Goal: Task Accomplishment & Management: Complete application form

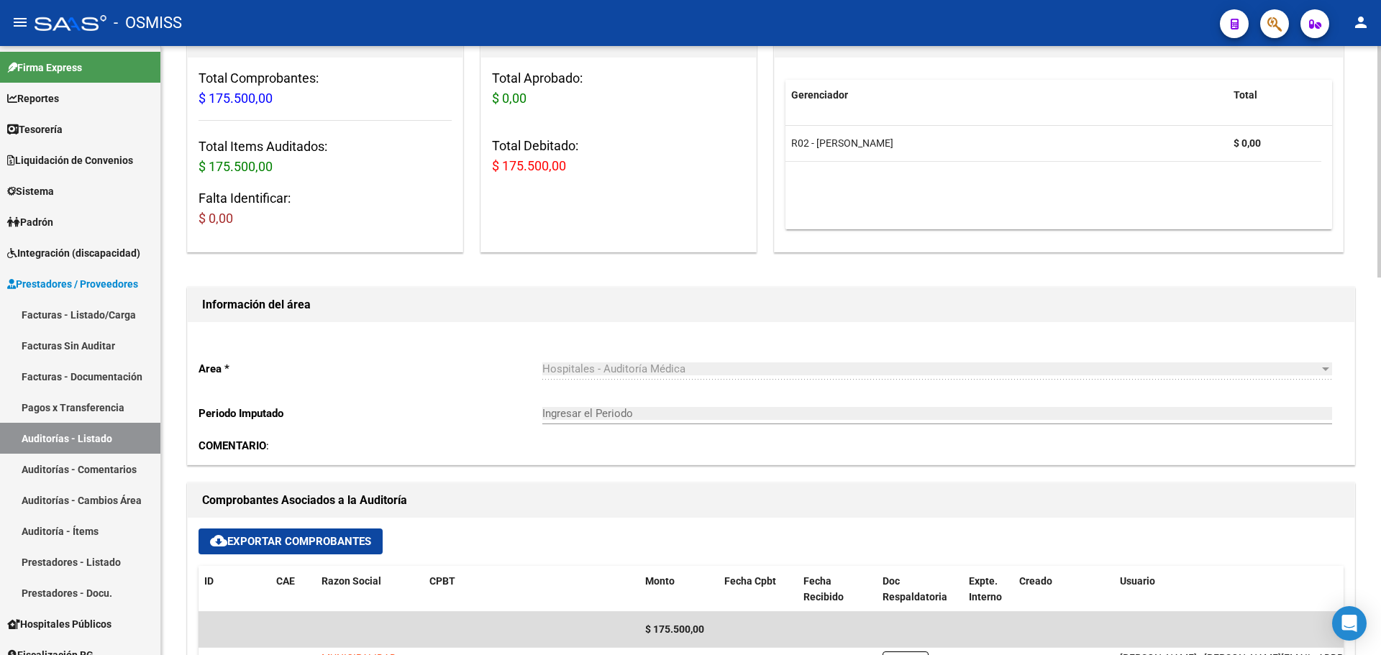
scroll to position [144, 0]
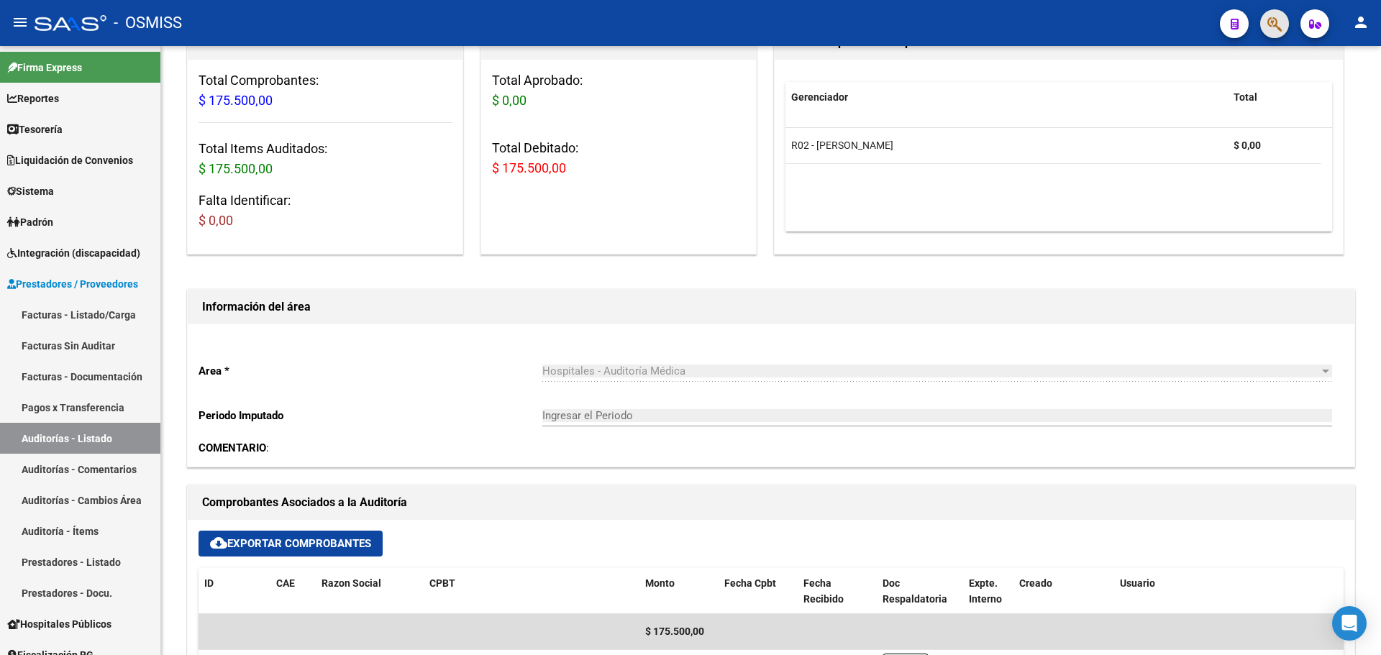
click at [1271, 33] on span "button" at bounding box center [1274, 23] width 14 height 29
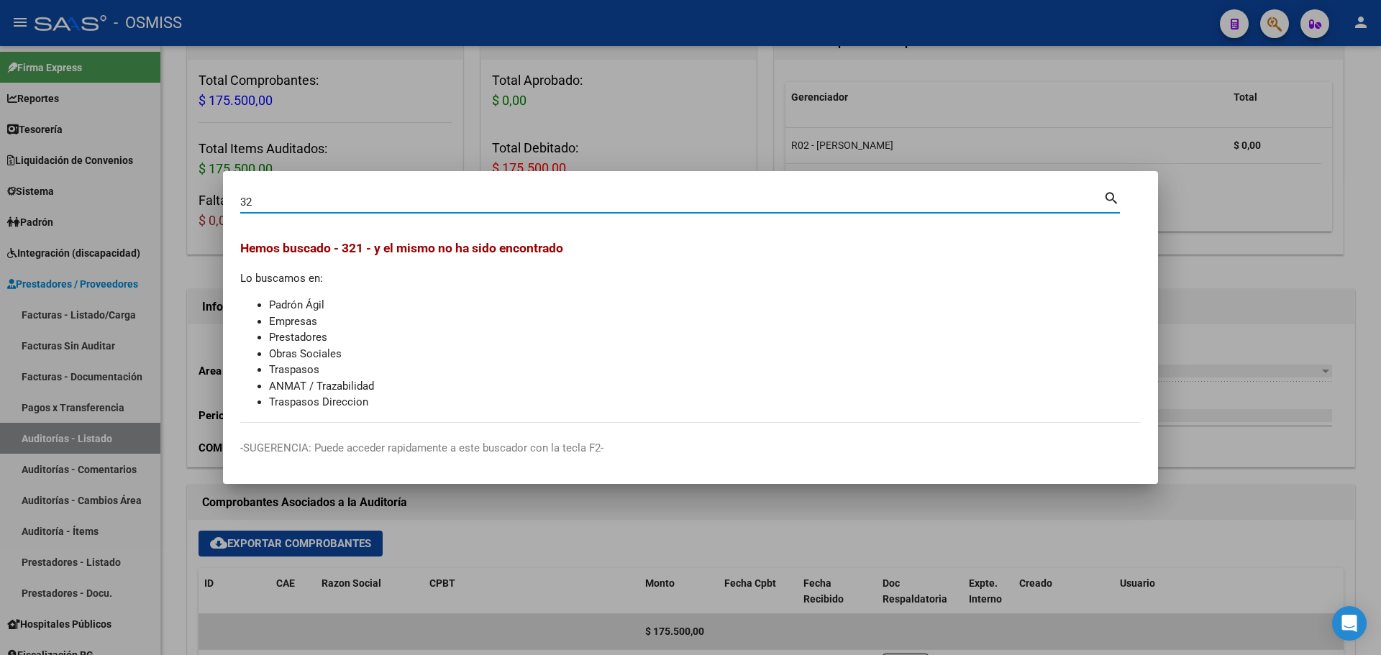
type input "3"
type input "51343058"
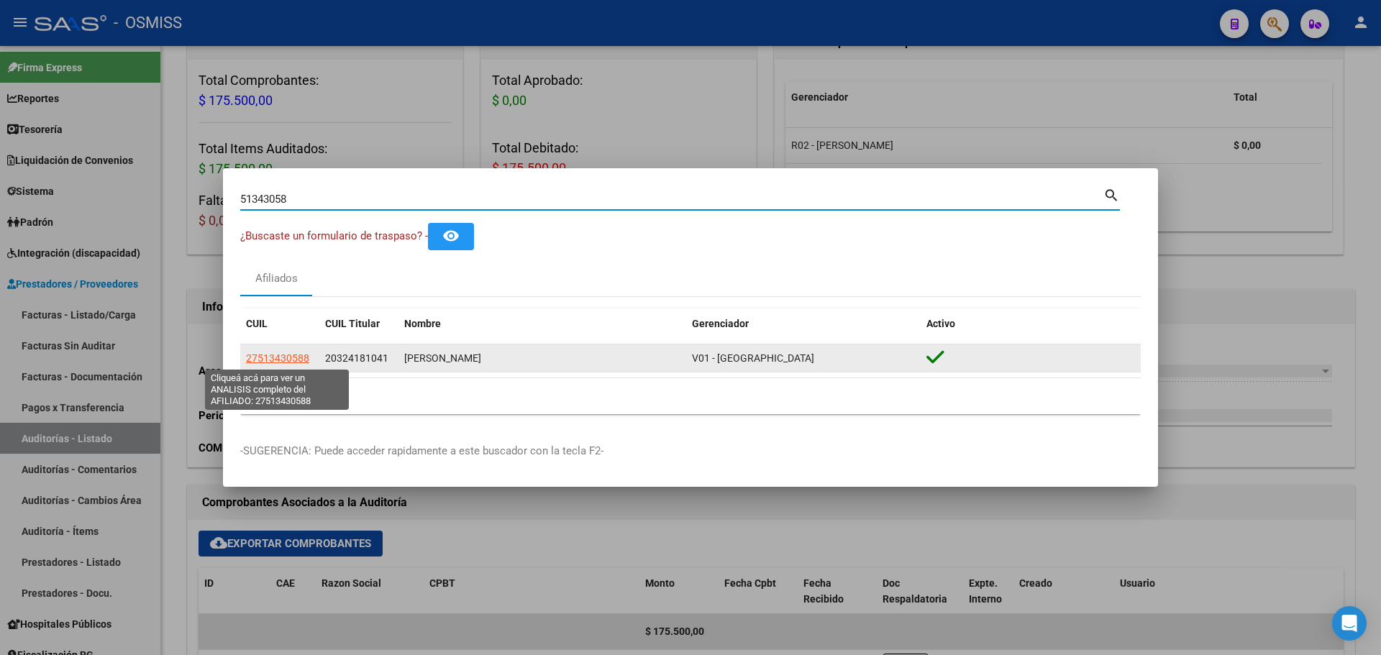
click at [278, 358] on span "27513430588" at bounding box center [277, 358] width 63 height 12
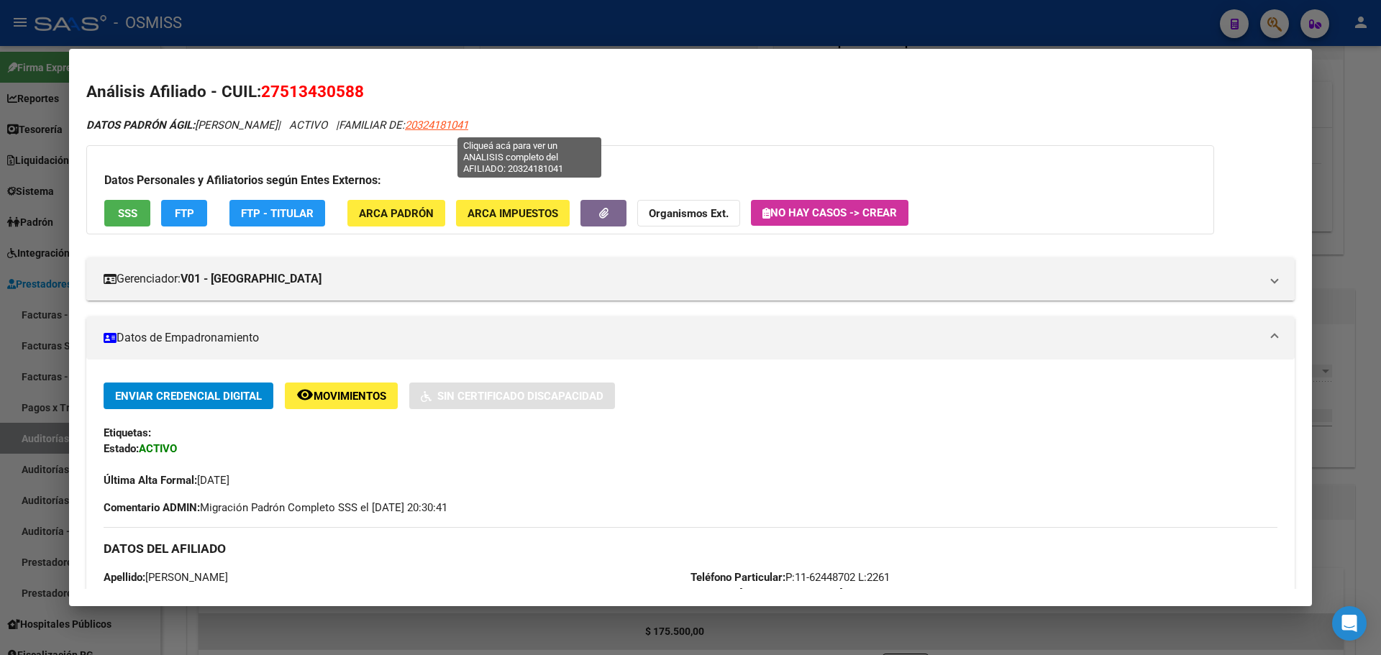
click at [468, 124] on span "20324181041" at bounding box center [436, 125] width 63 height 13
type textarea "20324181041"
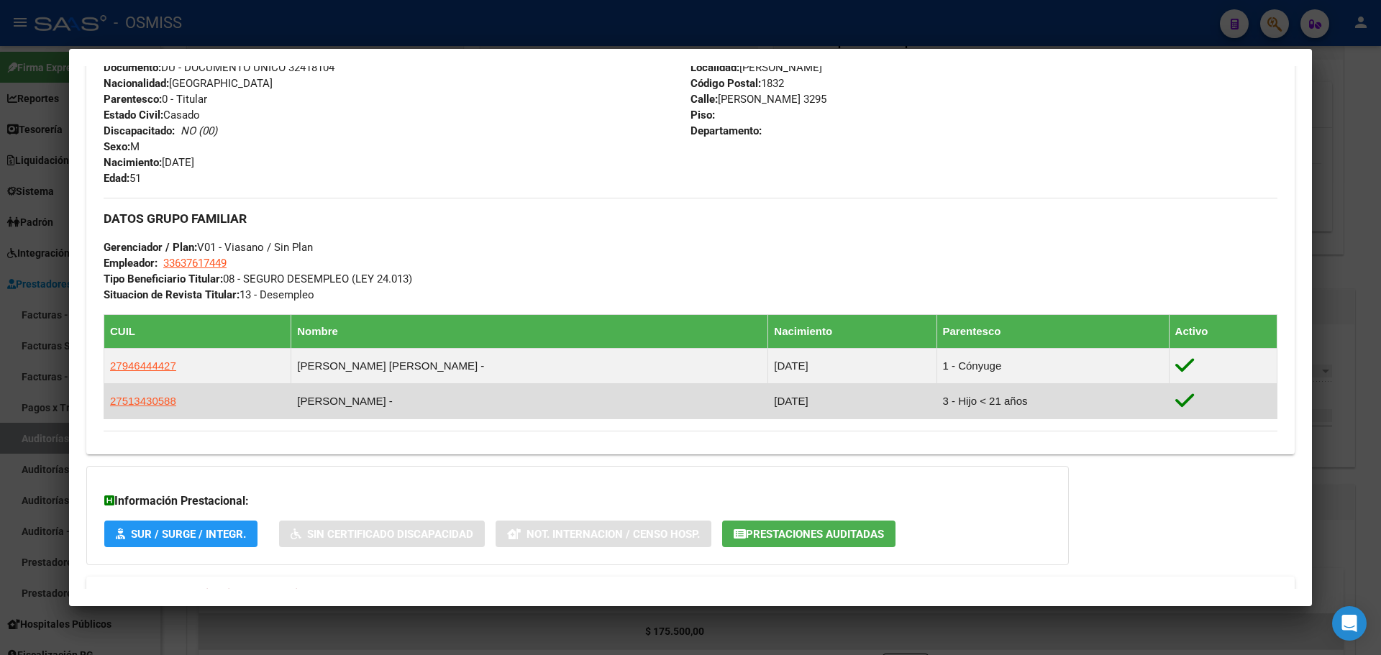
scroll to position [612, 0]
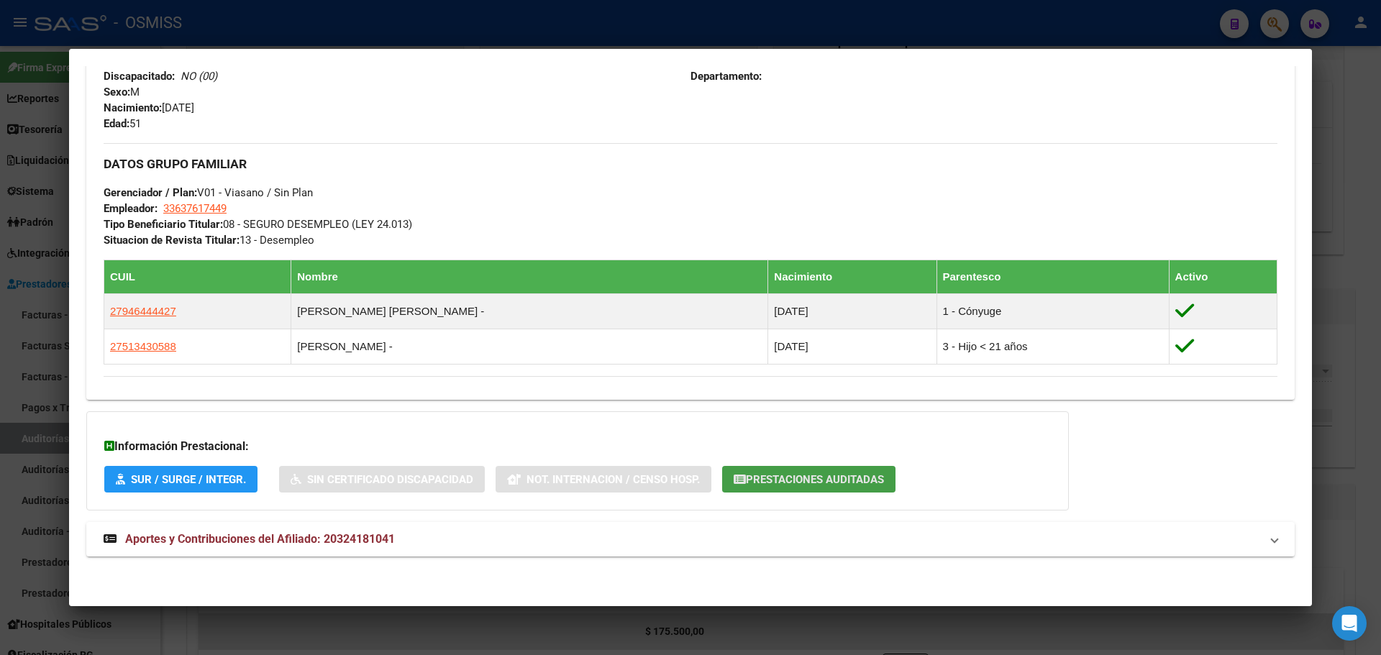
click at [793, 478] on span "Prestaciones Auditadas" at bounding box center [815, 479] width 138 height 13
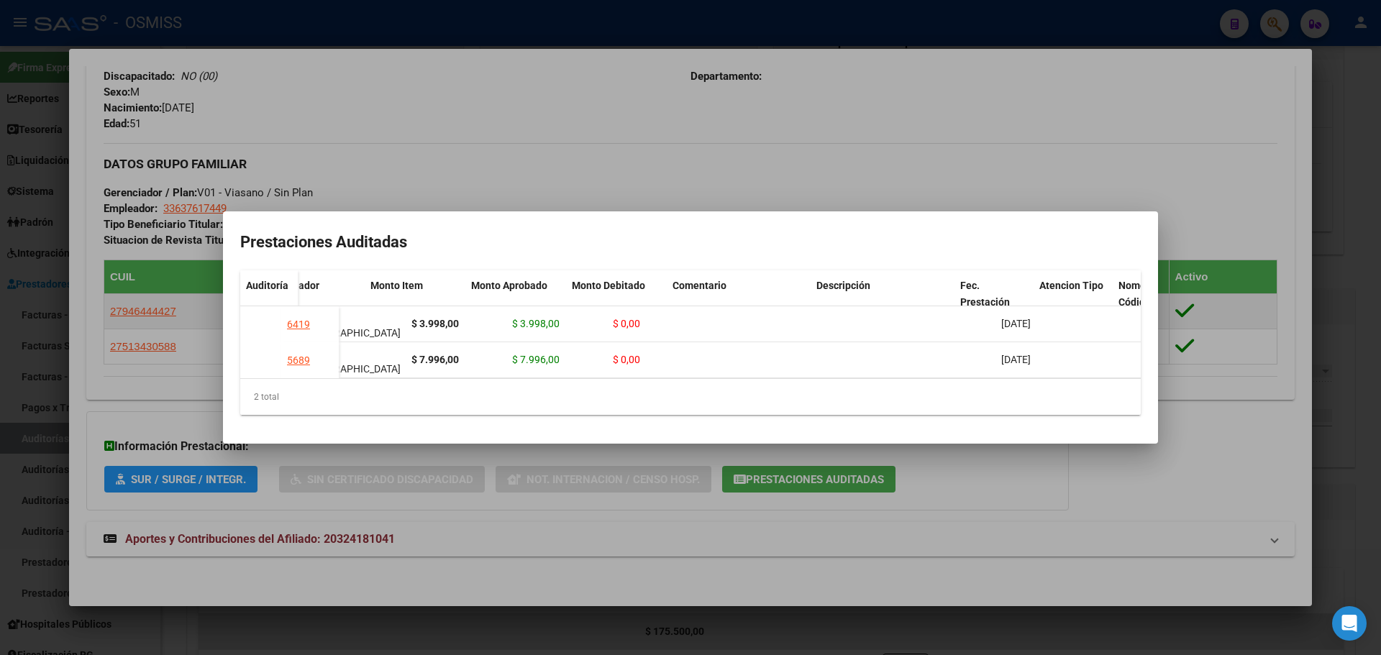
scroll to position [0, 279]
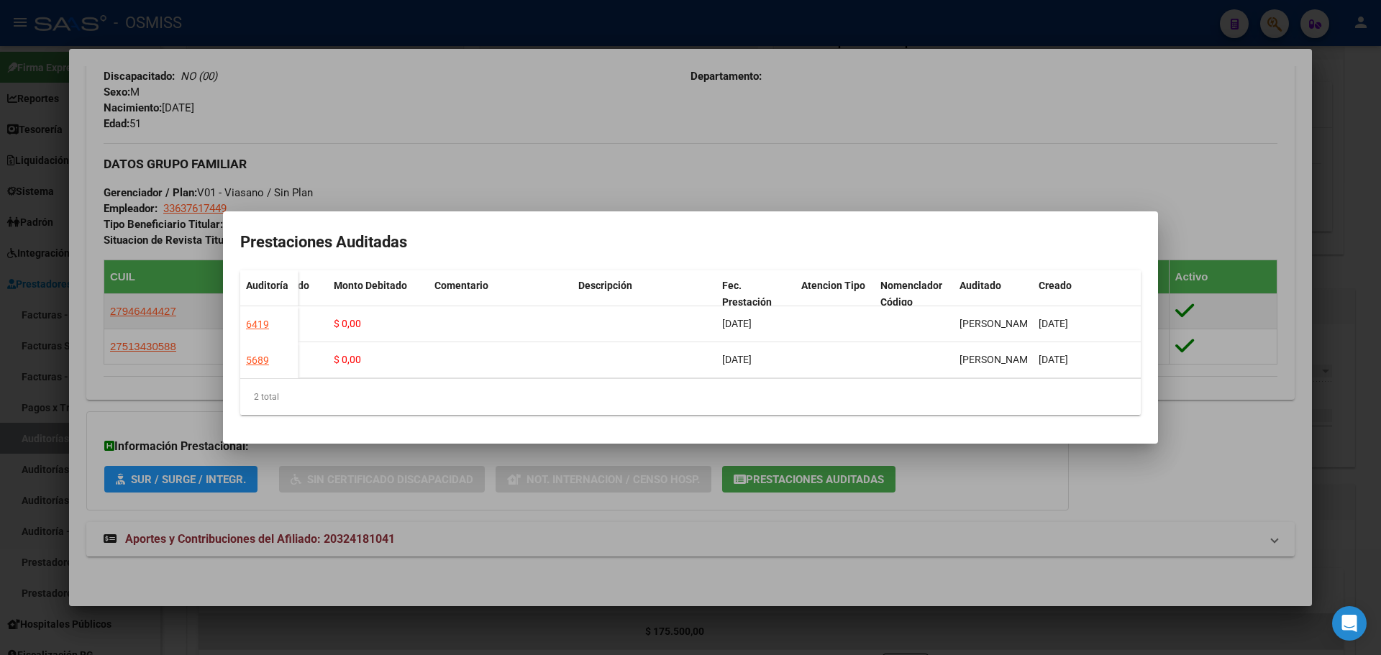
click at [452, 508] on div at bounding box center [690, 327] width 1381 height 655
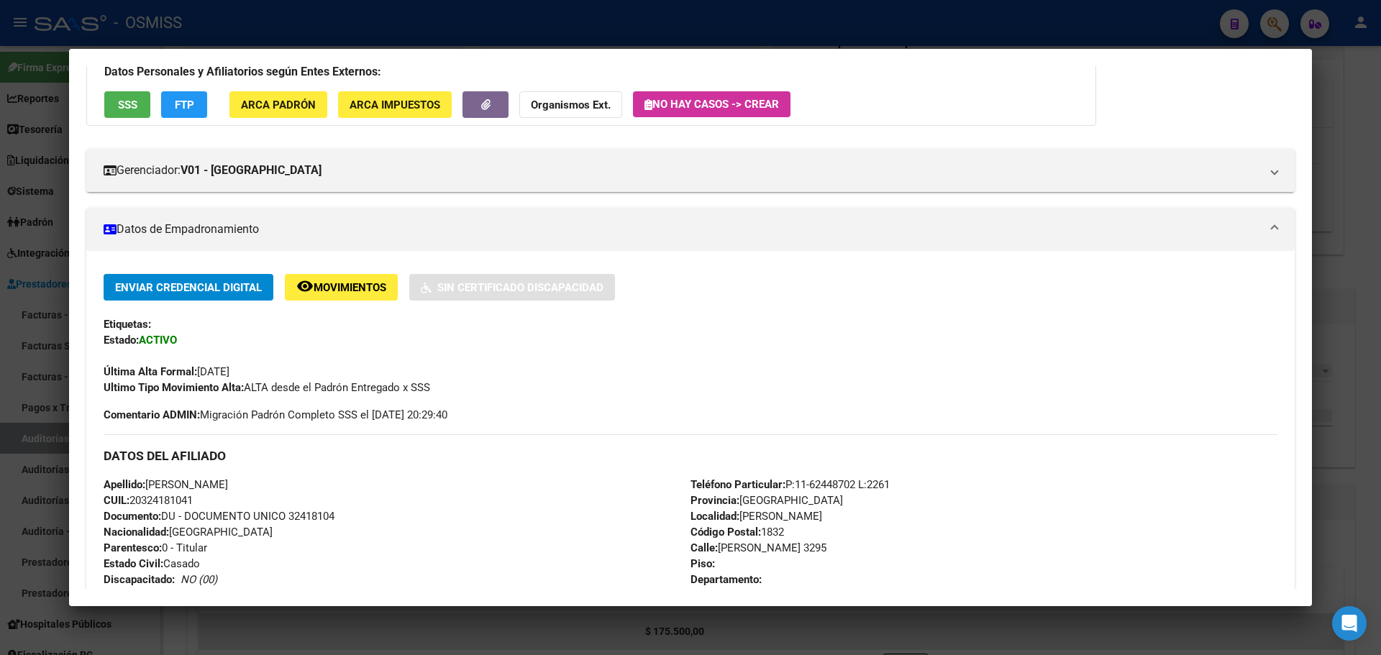
scroll to position [0, 0]
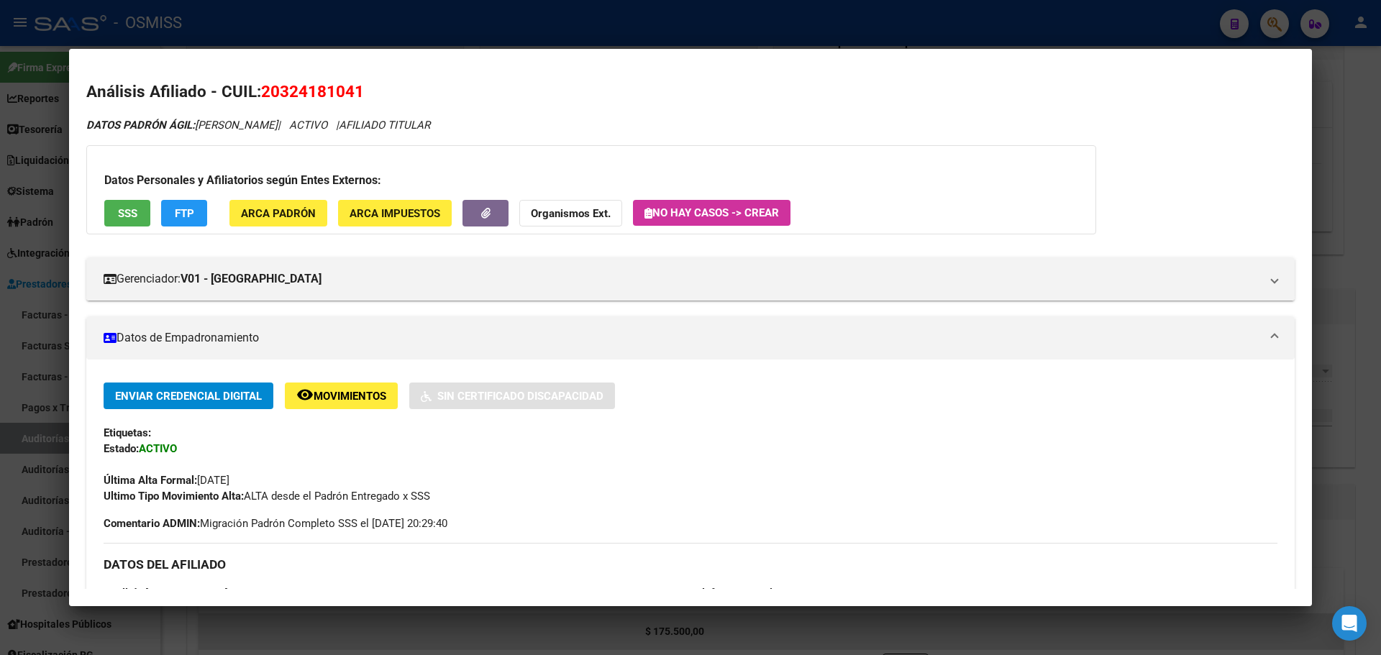
click at [363, 403] on span "Movimientos" at bounding box center [350, 396] width 73 height 13
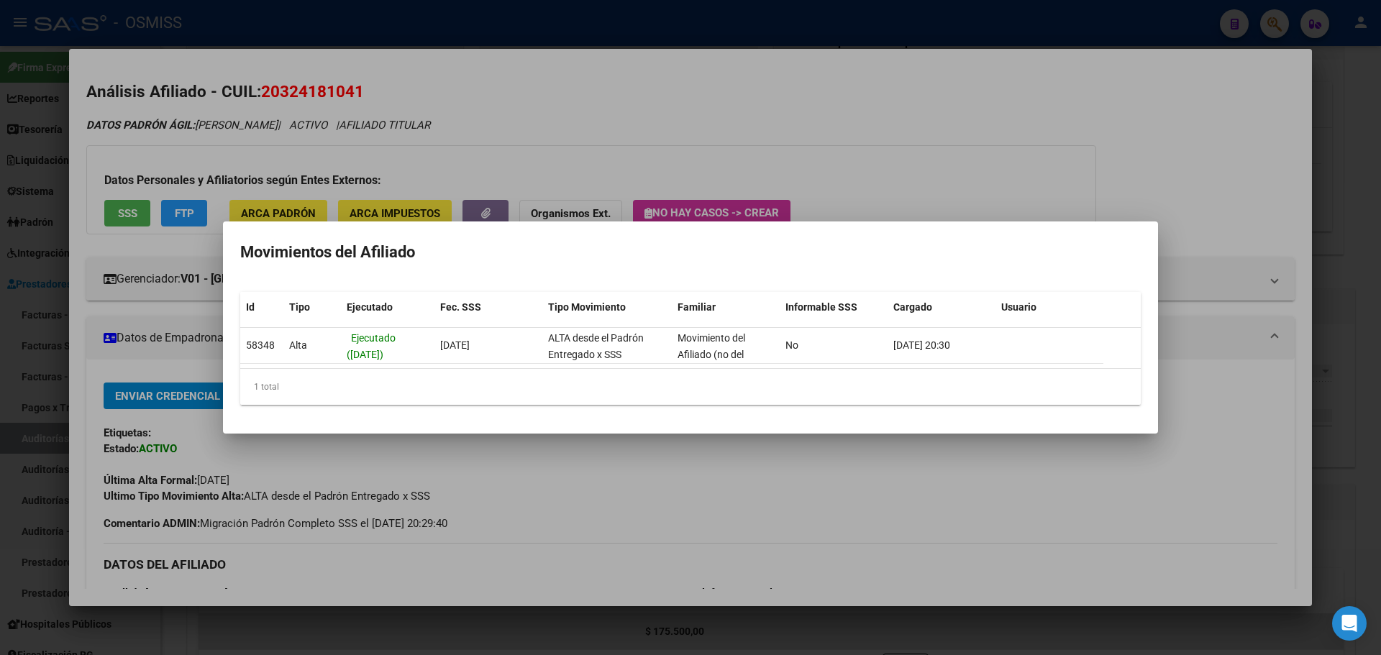
click at [898, 465] on div at bounding box center [690, 327] width 1381 height 655
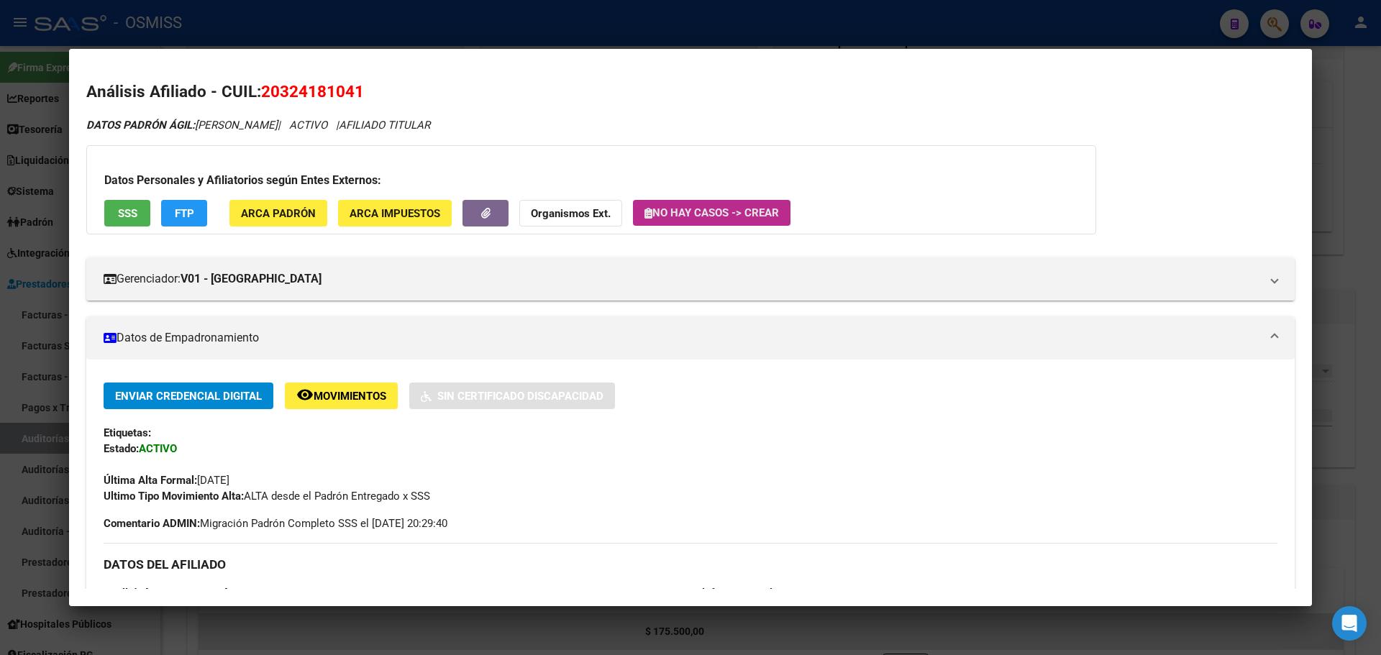
click at [678, 215] on span "No hay casos -> Crear" at bounding box center [711, 212] width 134 height 13
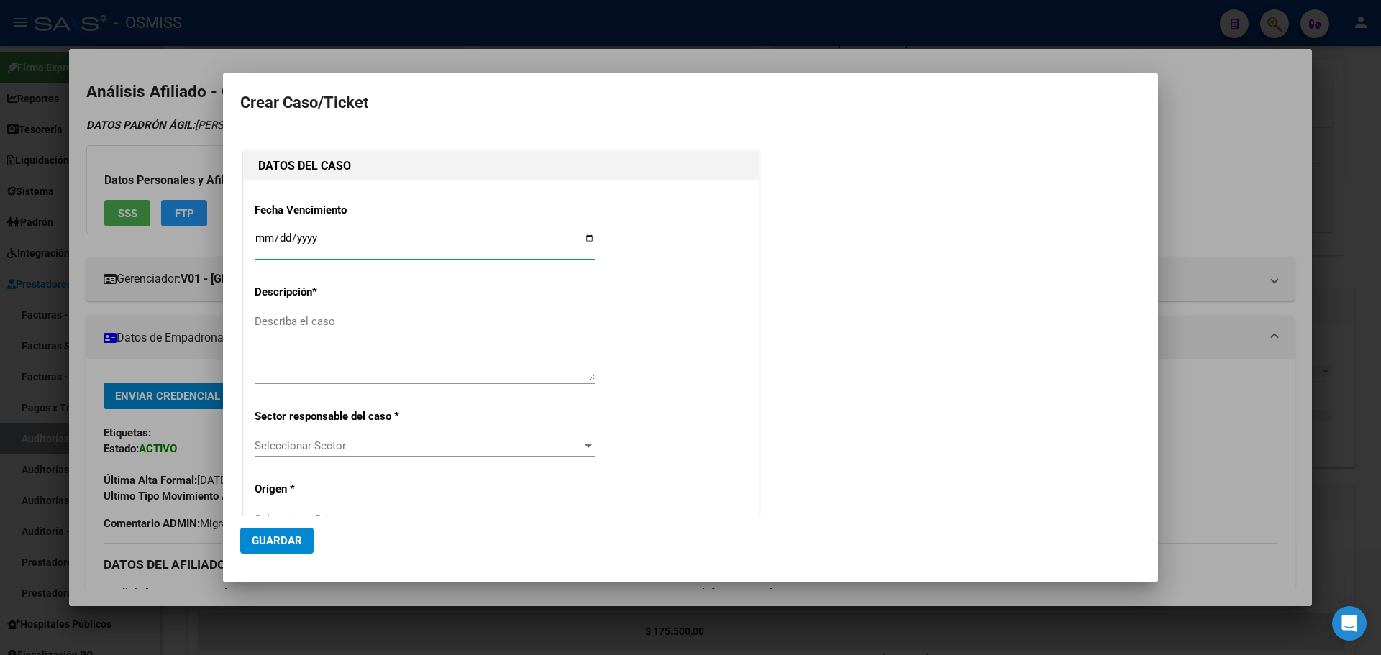
type input "20-32418104-1"
type input "[PERSON_NAME]"
click at [589, 236] on input "Ingresar fecha" at bounding box center [425, 243] width 340 height 23
type input "[DATE]"
click at [310, 370] on textarea "Describa el caso" at bounding box center [425, 348] width 340 height 68
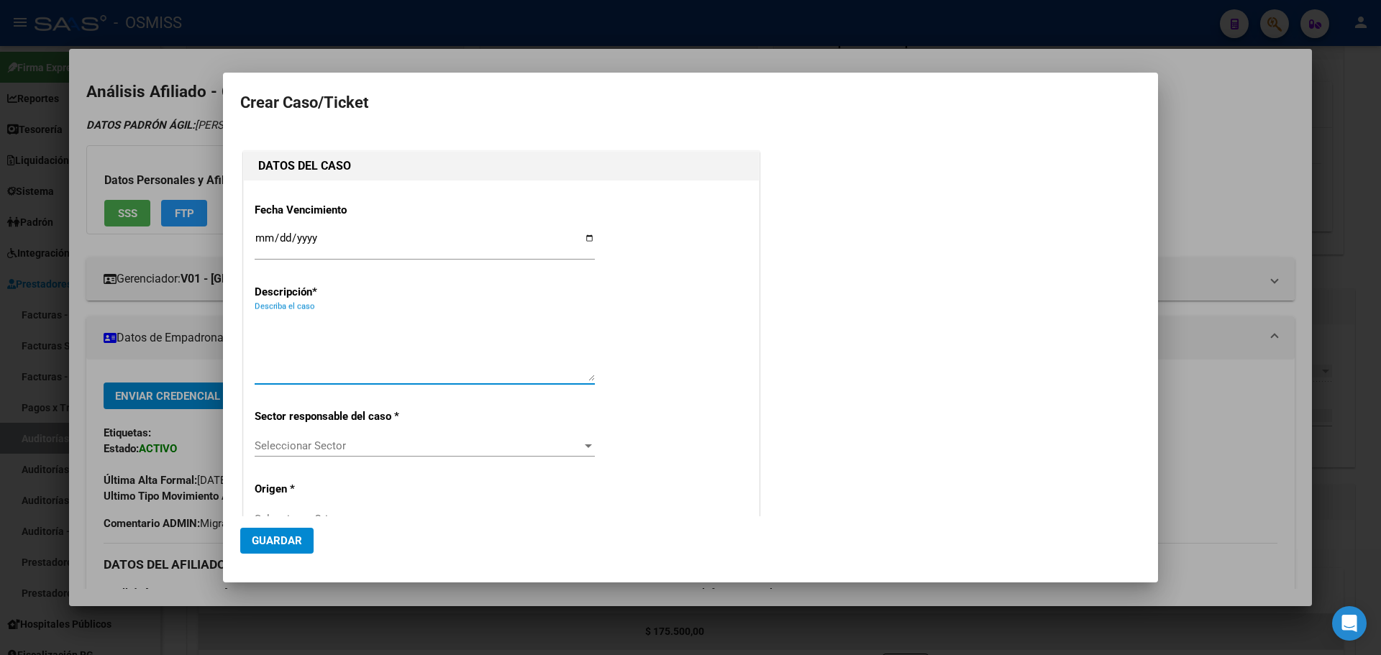
type textarea "I"
type textarea "OFICIO JUDICIAL"
click at [308, 438] on div "Seleccionar Sector Seleccionar Sector" at bounding box center [425, 446] width 340 height 22
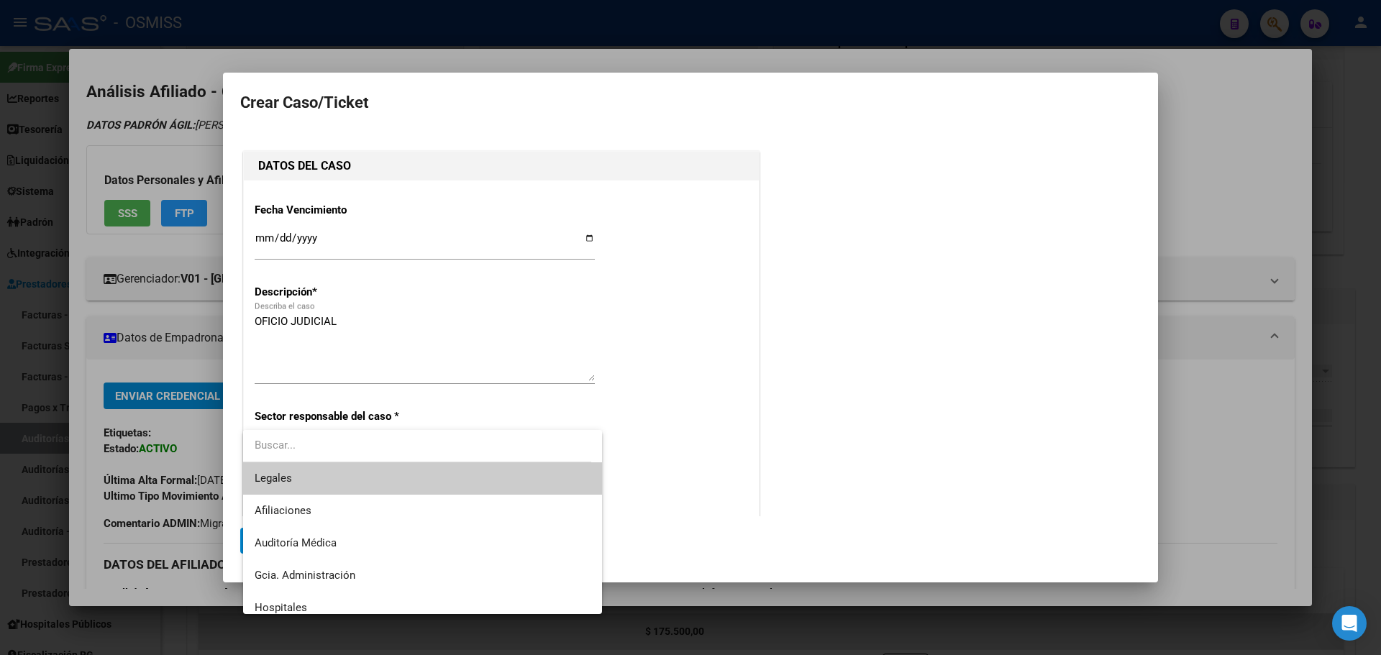
click at [315, 490] on span "Legales" at bounding box center [423, 478] width 336 height 32
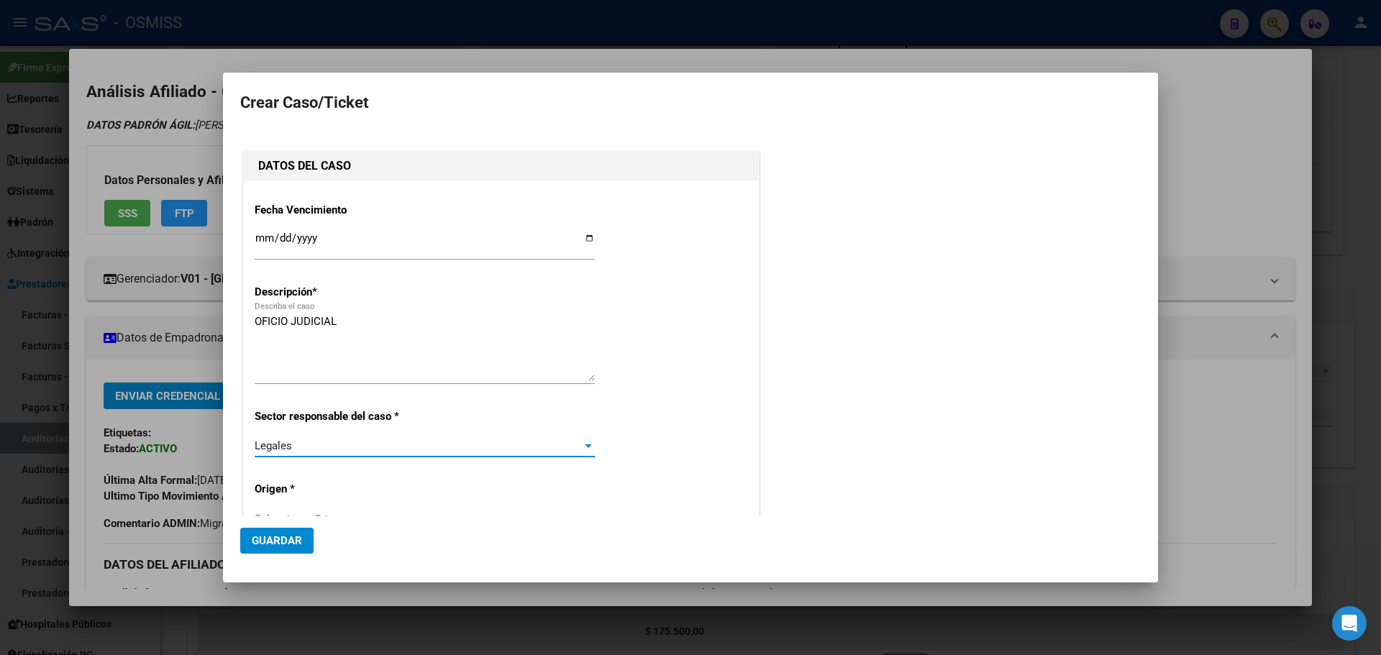
scroll to position [216, 0]
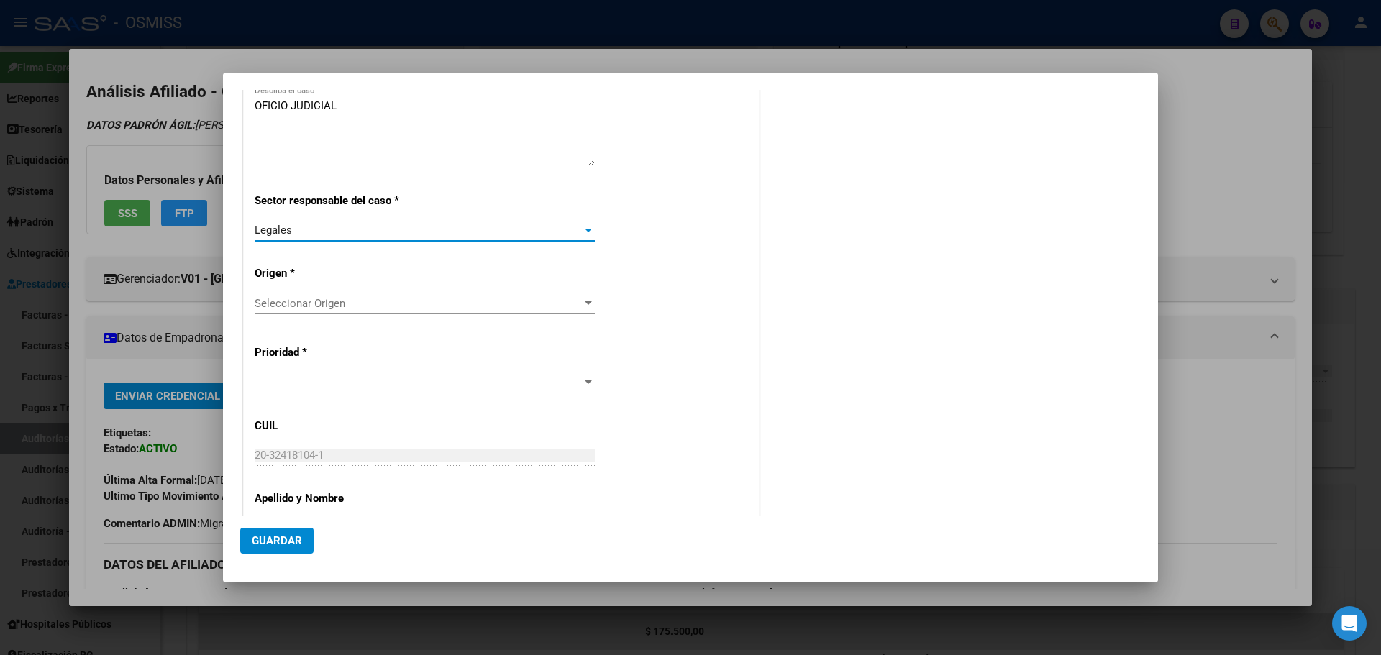
click at [291, 303] on span "Seleccionar Origen" at bounding box center [418, 303] width 327 height 13
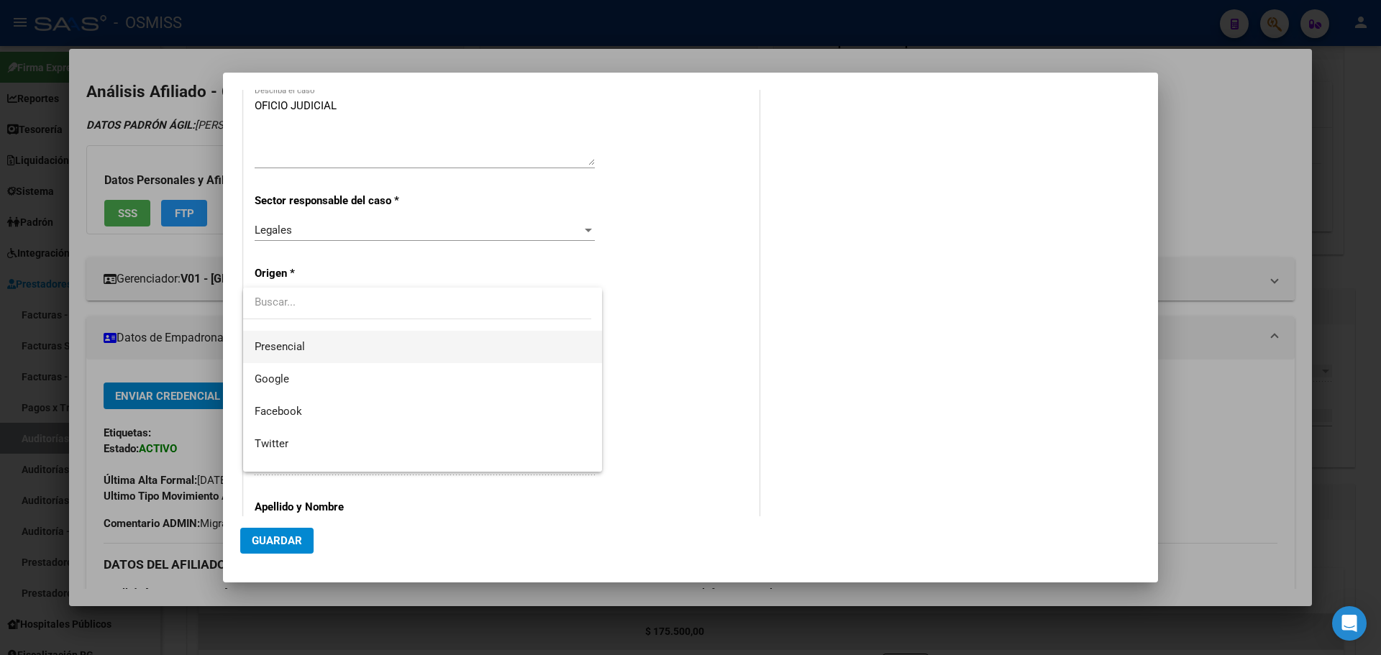
click at [303, 348] on span "Presencial" at bounding box center [280, 346] width 50 height 13
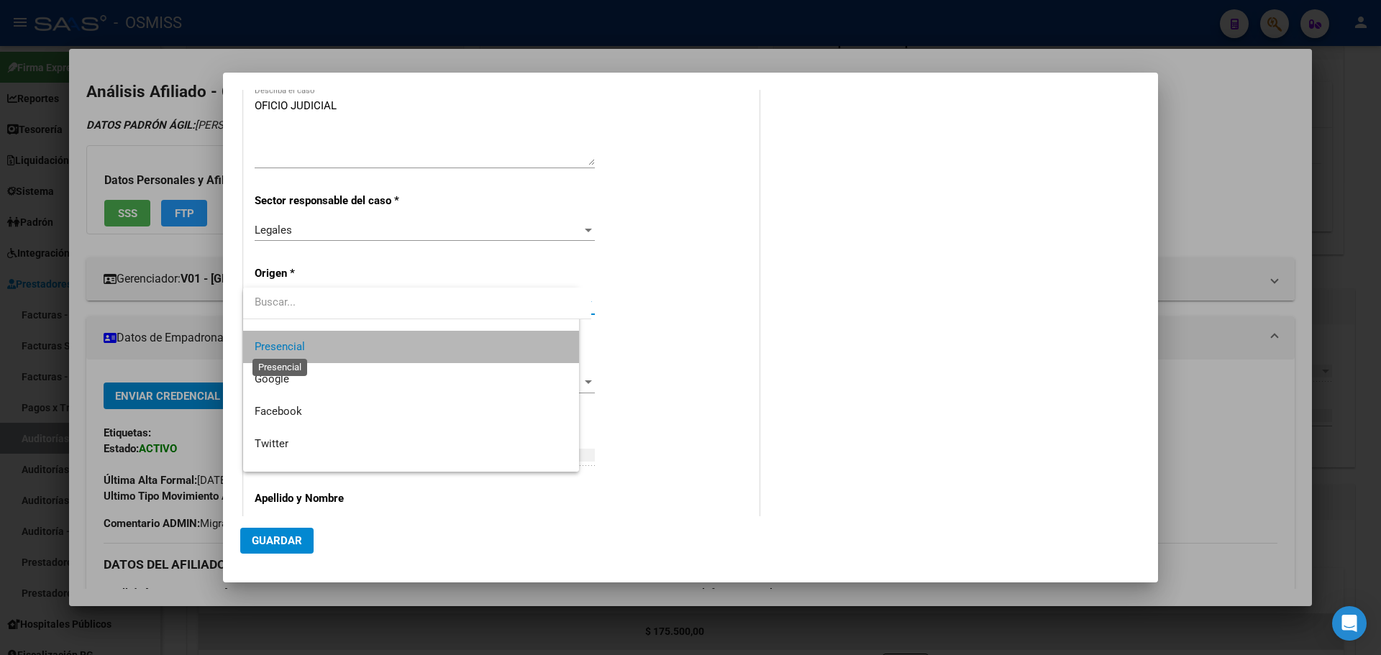
scroll to position [227, 0]
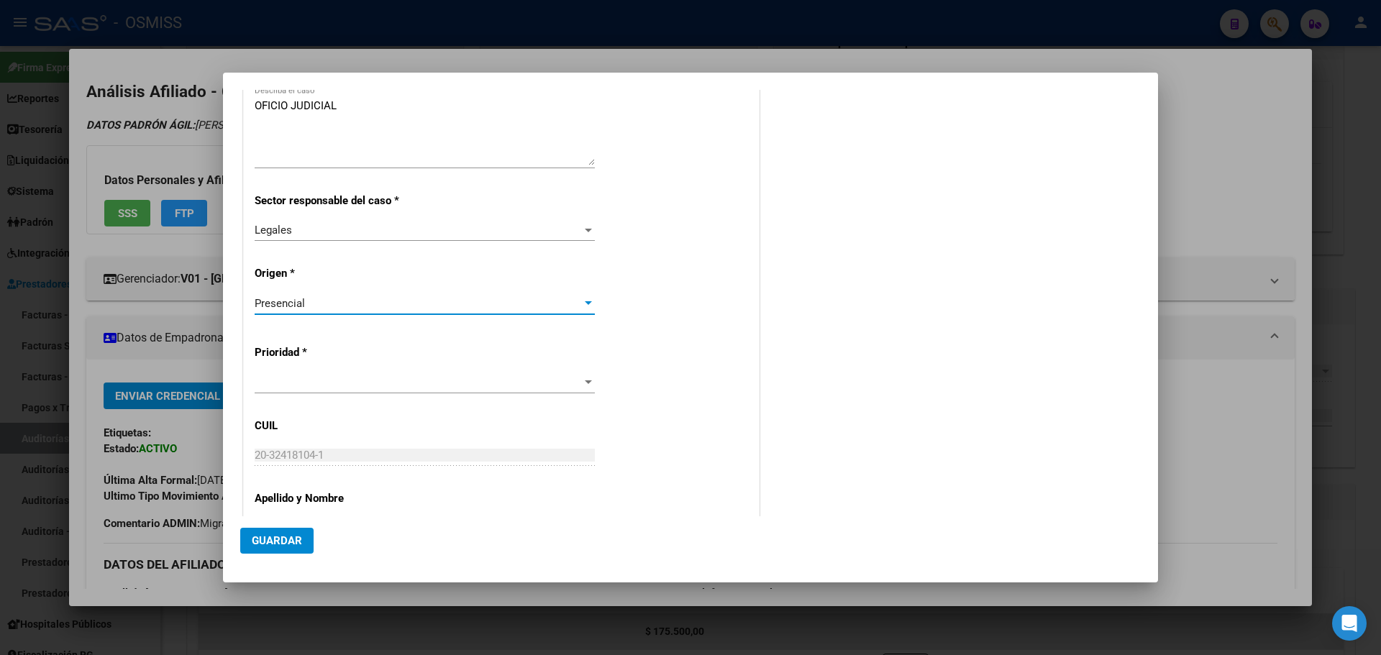
click at [819, 363] on div "DATOS DEL CASO Fecha Vencimiento [DATE] Ingresar fecha Descripción * OFICIO JUD…" at bounding box center [690, 286] width 900 height 708
click at [359, 380] on span at bounding box center [418, 382] width 327 height 13
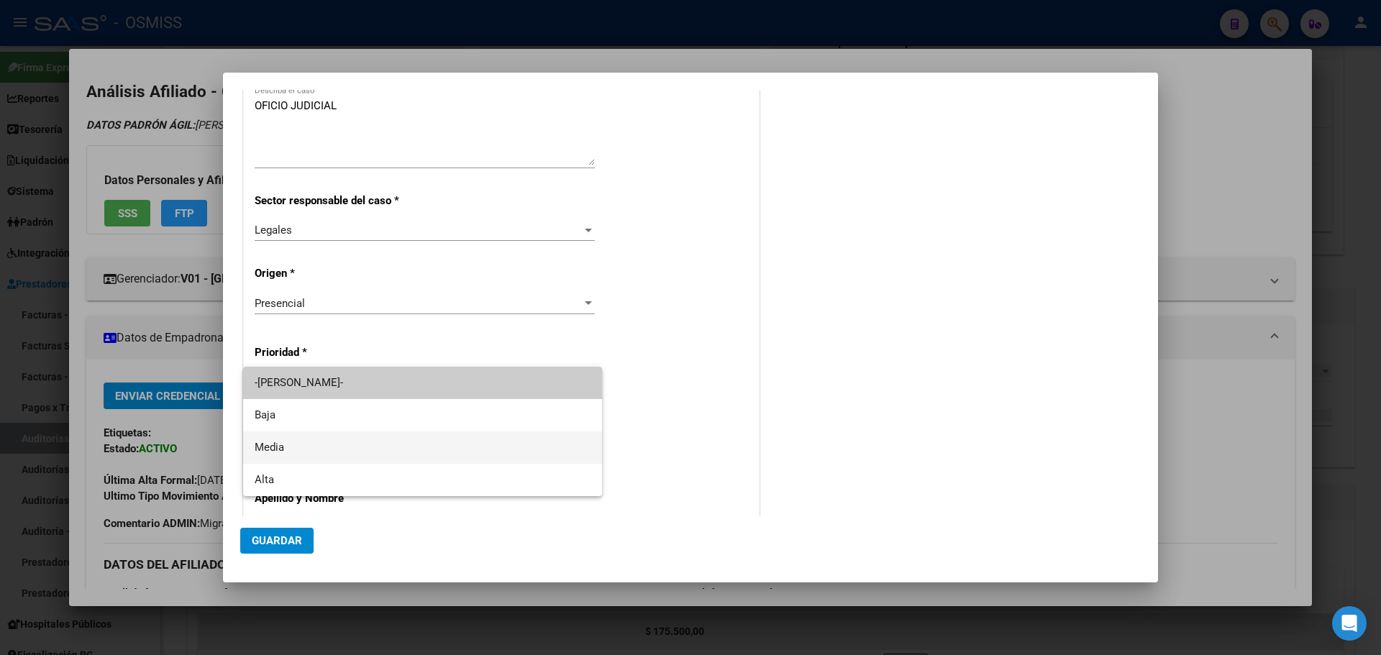
click at [365, 460] on span "Media" at bounding box center [423, 447] width 336 height 32
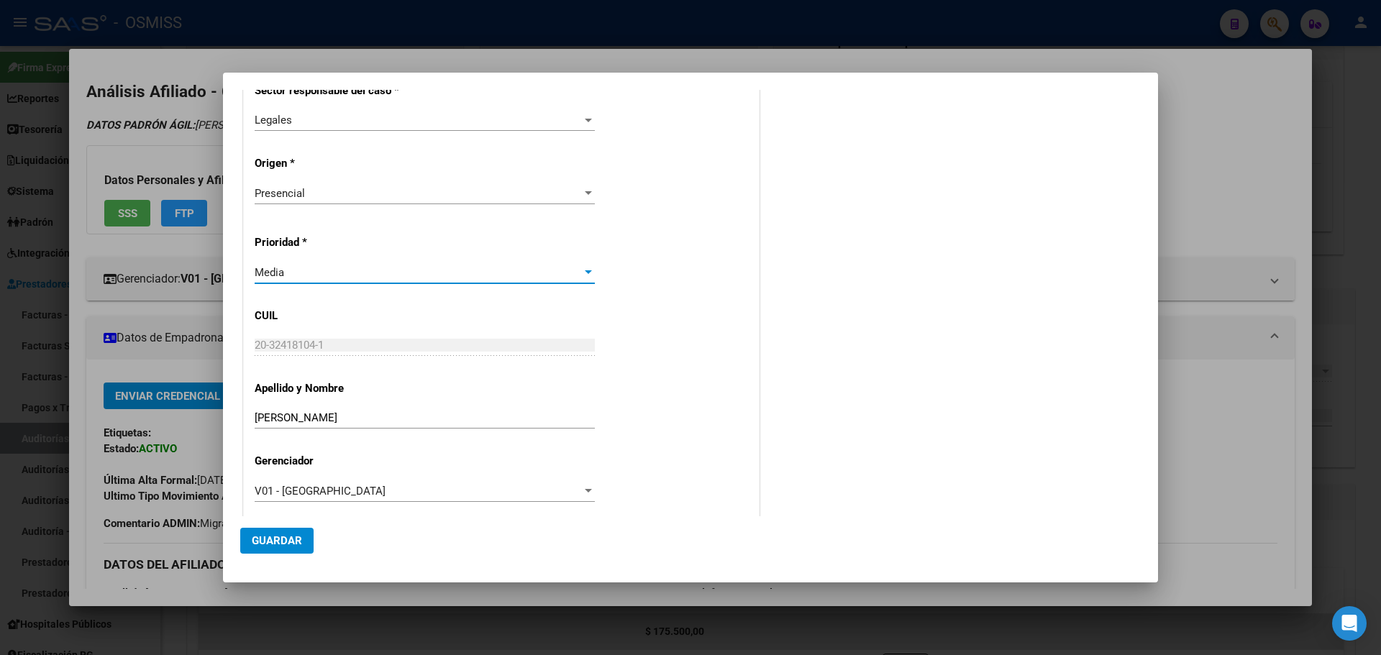
scroll to position [339, 0]
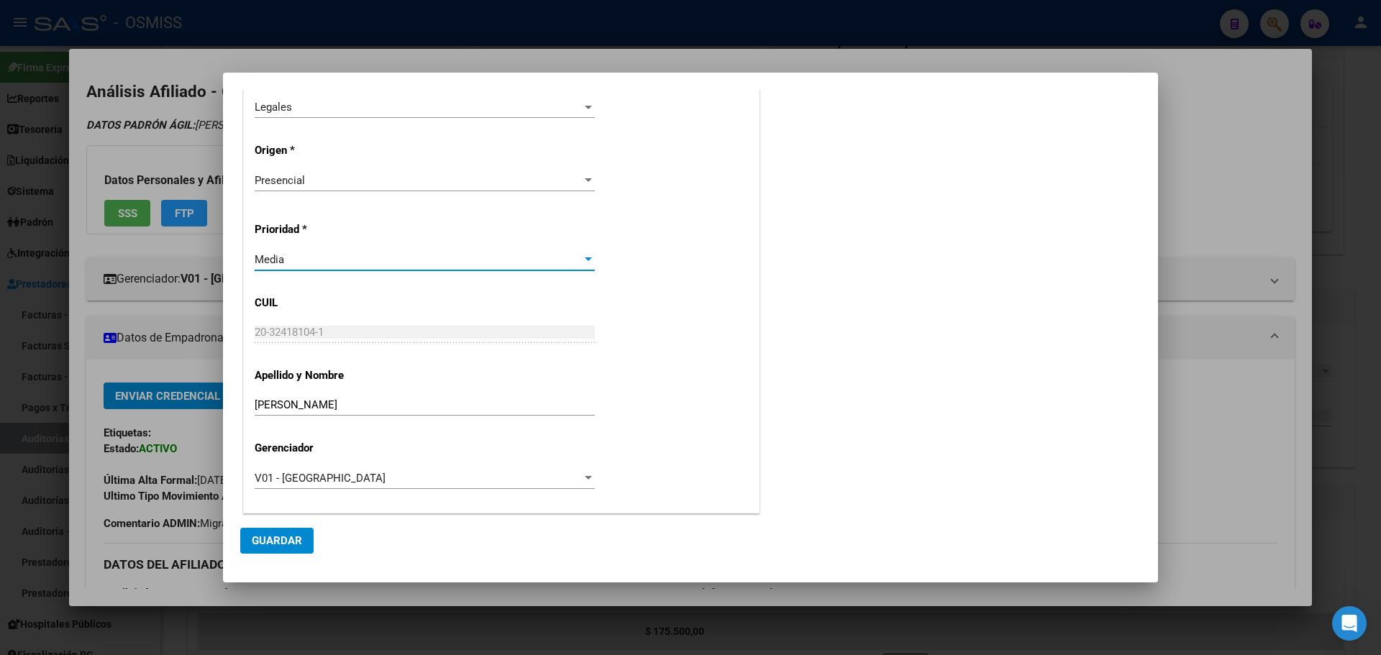
click at [307, 264] on div "Media" at bounding box center [418, 259] width 327 height 13
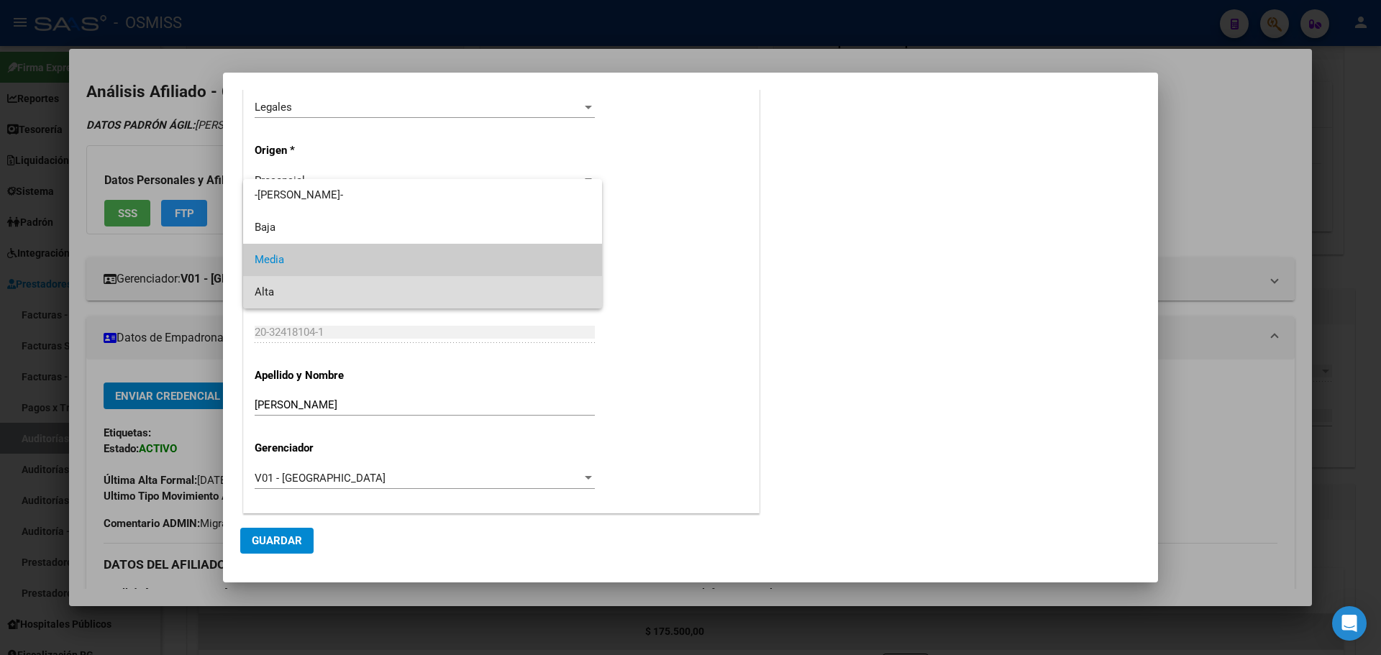
click at [296, 296] on span "Alta" at bounding box center [423, 292] width 336 height 32
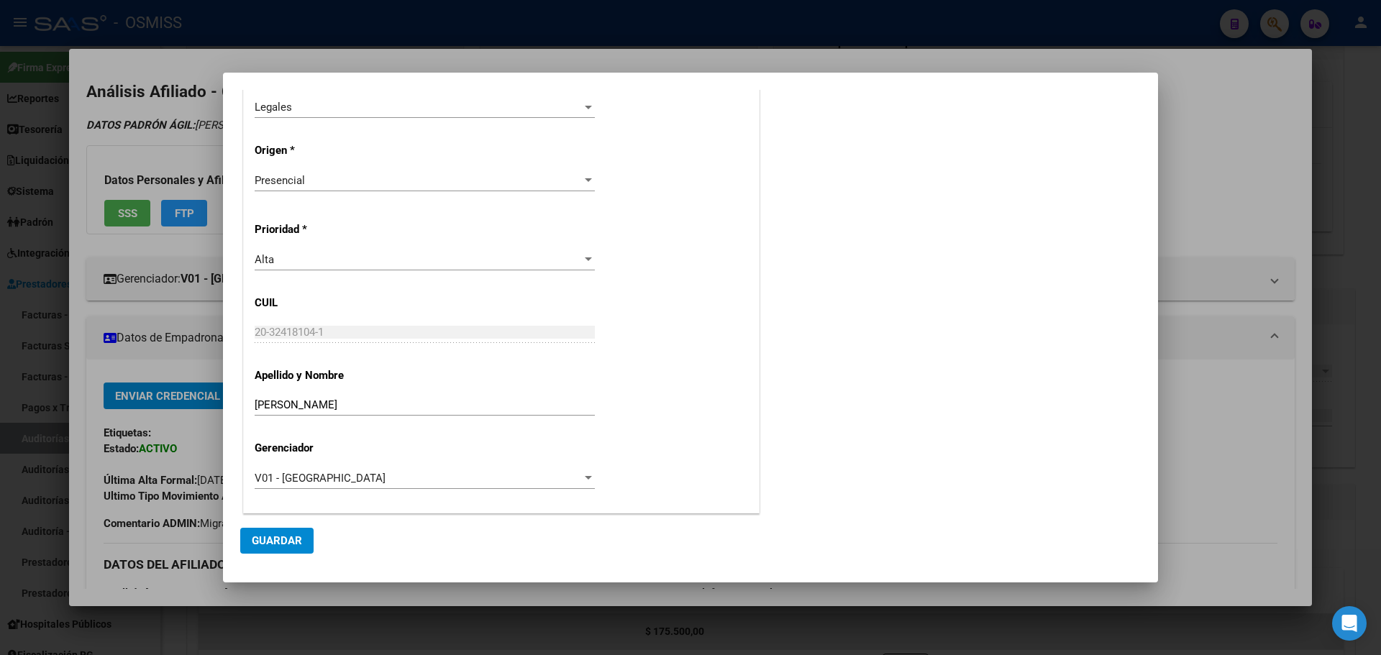
click at [279, 556] on mat-dialog-actions "Guardar" at bounding box center [690, 540] width 900 height 49
click at [285, 543] on span "Guardar" at bounding box center [277, 540] width 50 height 13
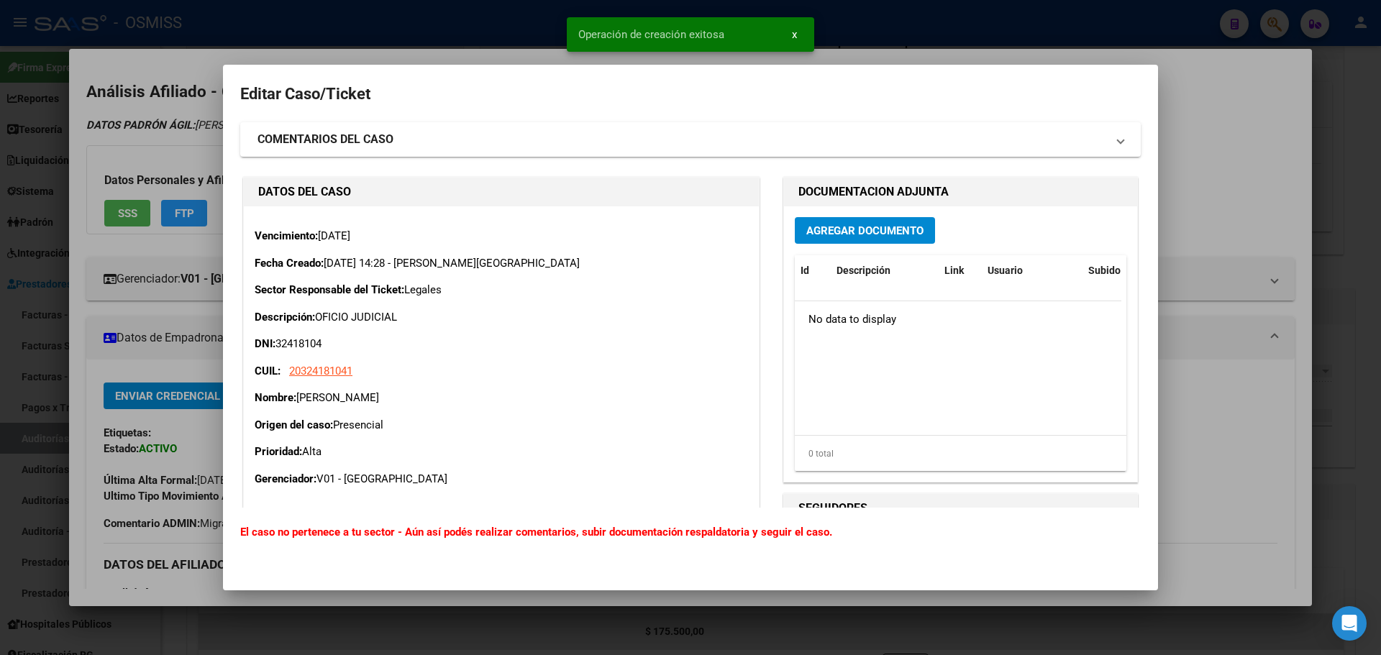
click at [841, 228] on span "Agregar Documento" at bounding box center [864, 230] width 117 height 13
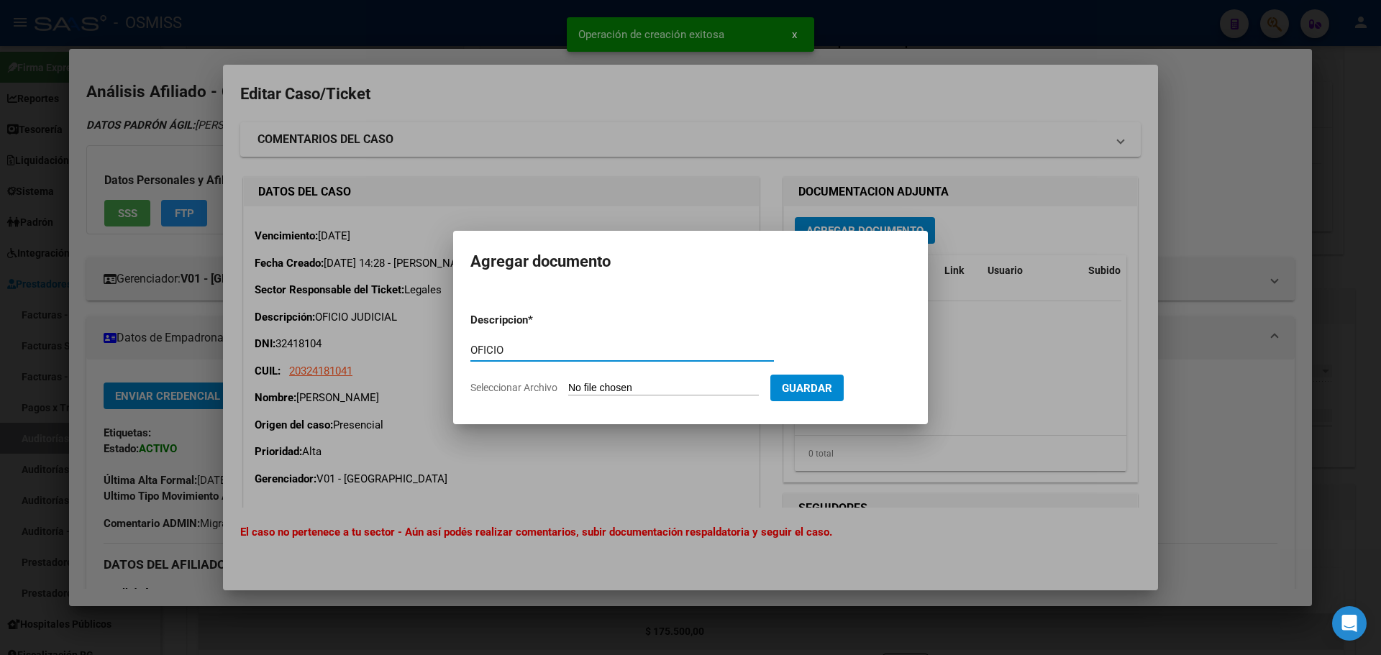
type input "OFICIO"
click at [640, 390] on input "Seleccionar Archivo" at bounding box center [663, 389] width 191 height 14
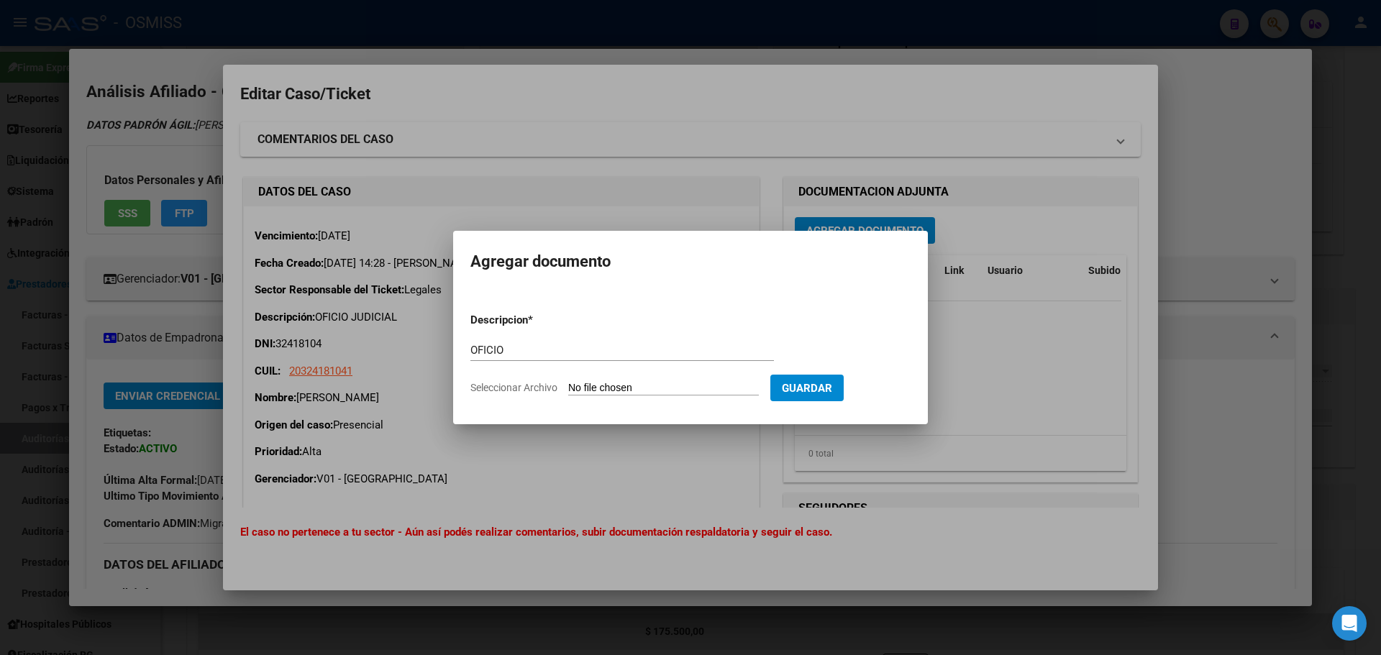
type input "C:\fakepath\OFICIO.pdf"
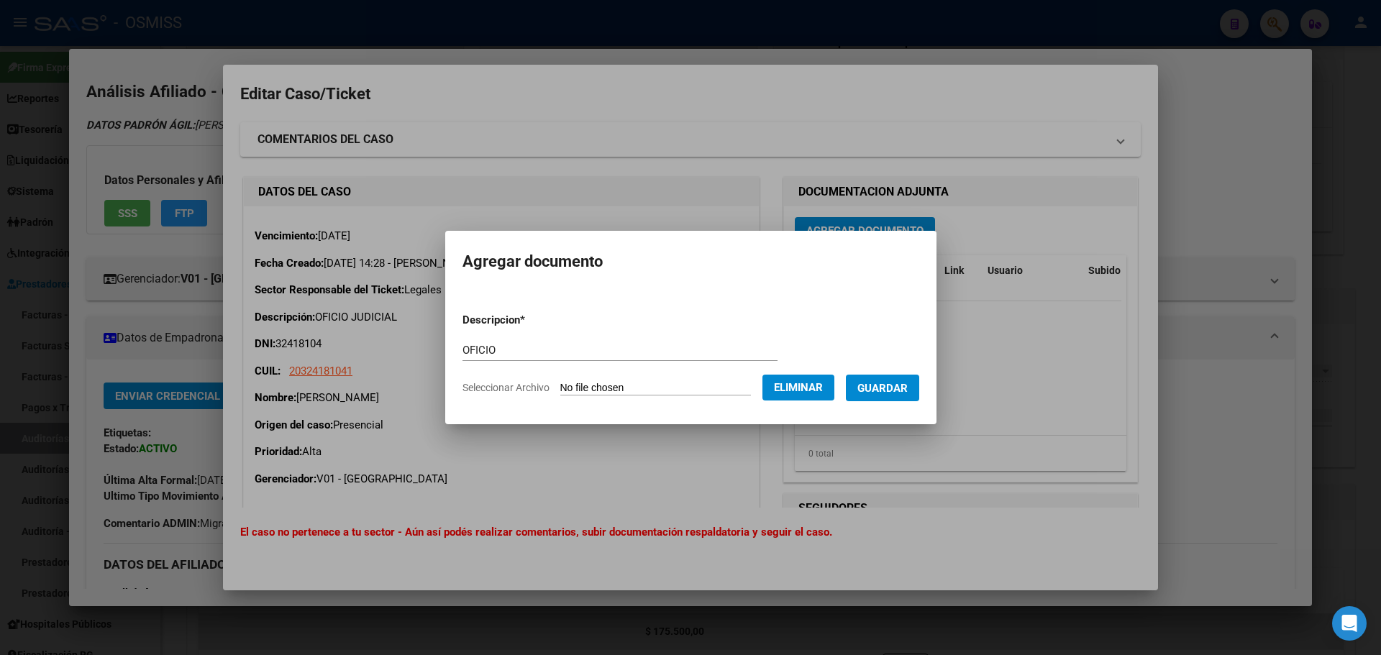
click at [879, 387] on span "Guardar" at bounding box center [882, 388] width 50 height 13
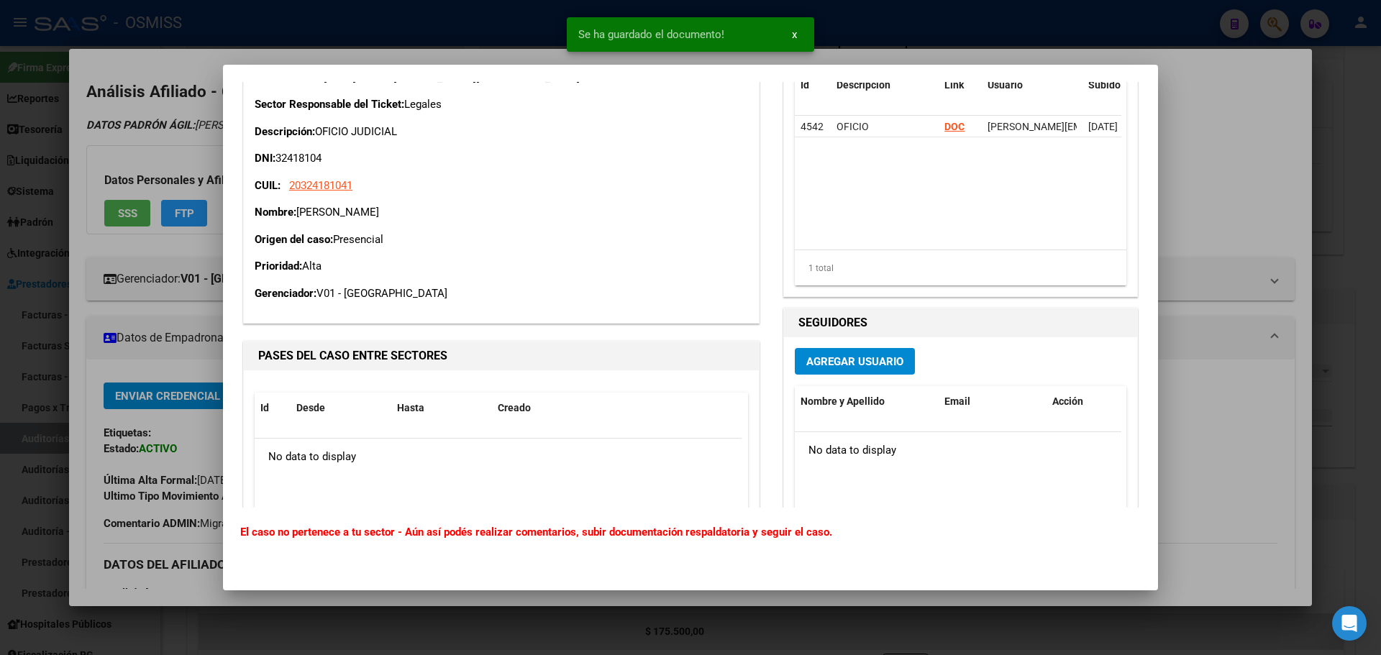
scroll to position [302, 0]
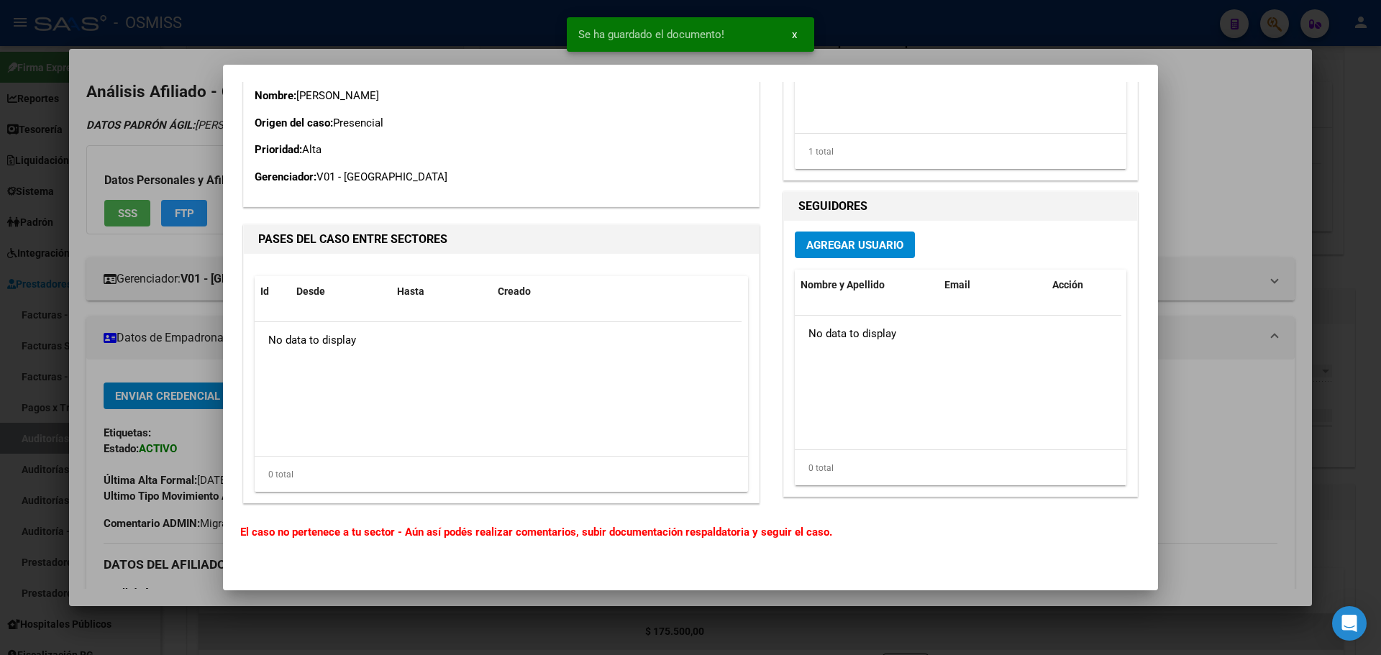
click at [834, 247] on span "Agregar Usuario" at bounding box center [854, 245] width 97 height 13
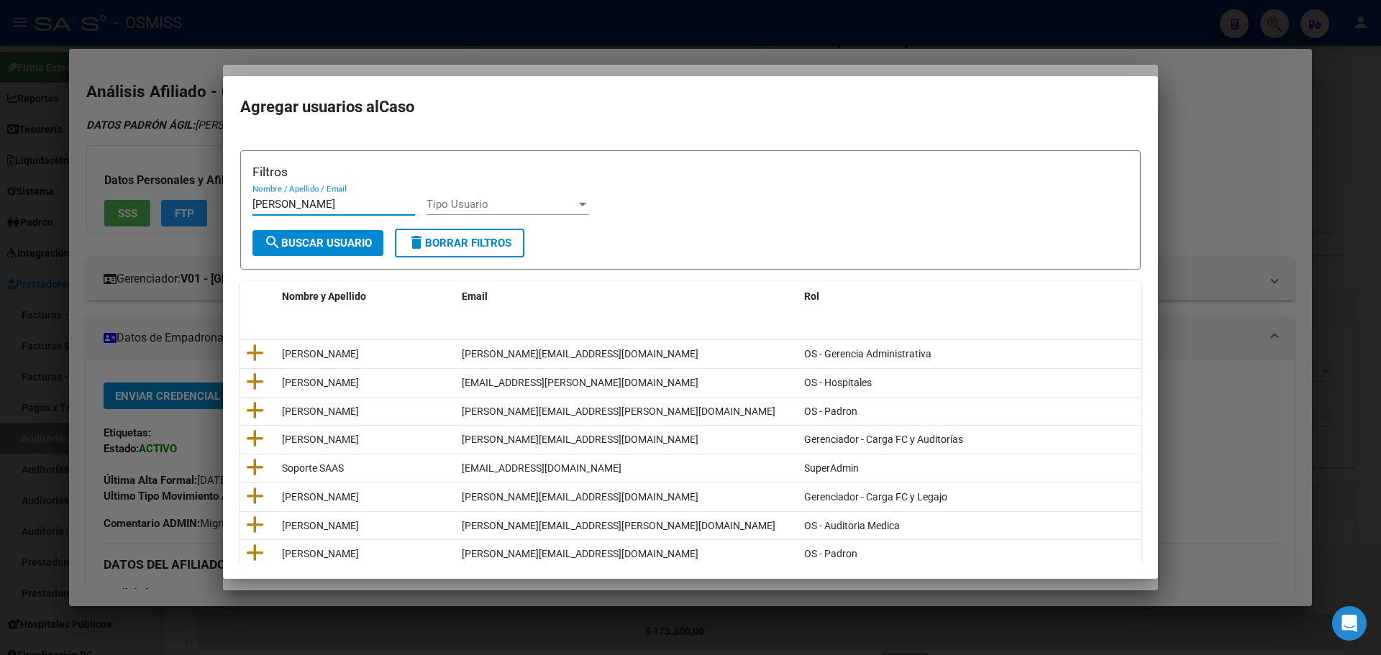
type input "[PERSON_NAME]"
drag, startPoint x: 230, startPoint y: 227, endPoint x: 239, endPoint y: 231, distance: 9.3
click at [235, 230] on mat-dialog-content "Filtros [PERSON_NAME] Nombre / Apellido / Email Tipo Usuario Tipo Usuario searc…" at bounding box center [690, 348] width 935 height 426
click at [280, 239] on mat-icon "search" at bounding box center [272, 242] width 17 height 17
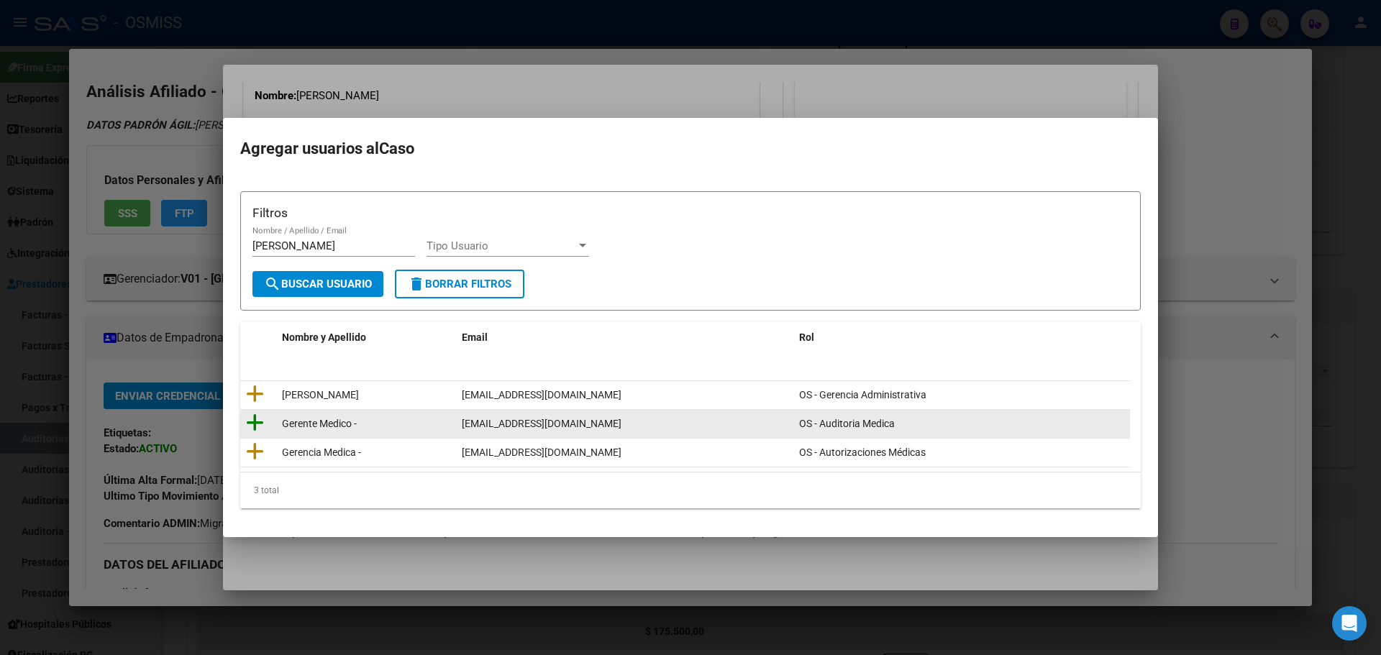
click at [256, 423] on icon at bounding box center [255, 423] width 18 height 20
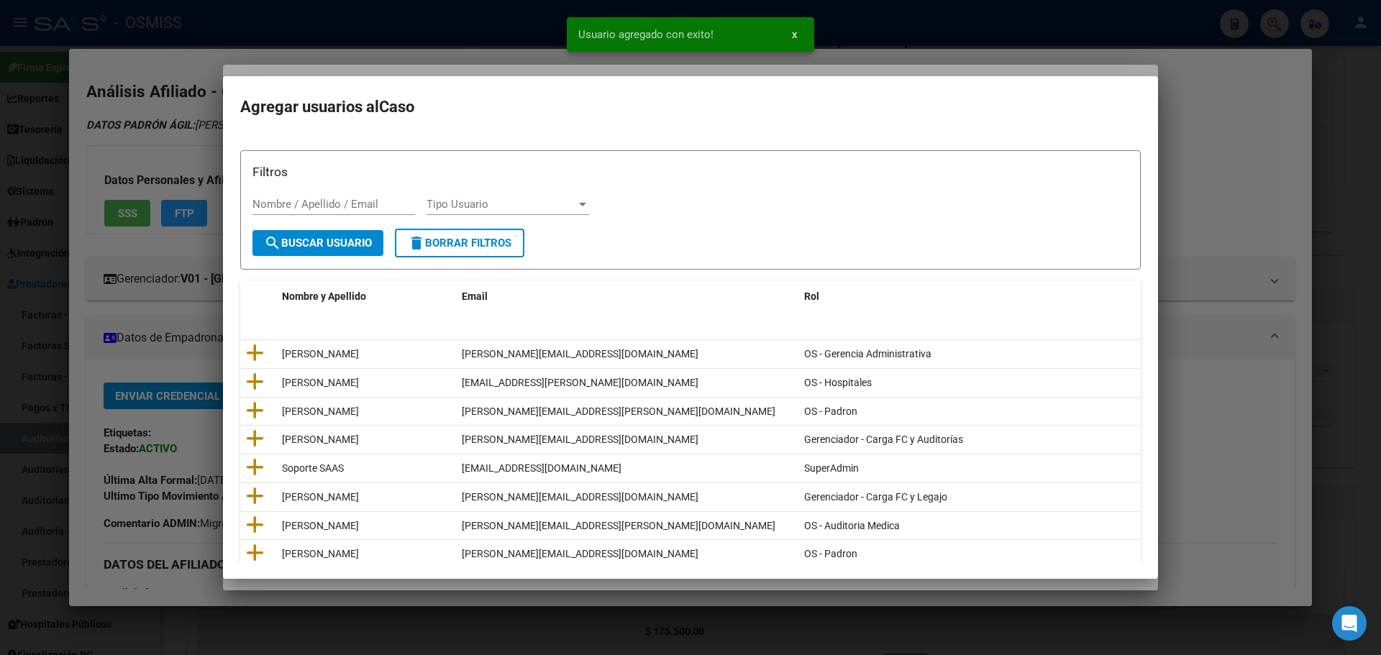
click at [315, 113] on h2 "Agregar usuarios al Caso" at bounding box center [690, 106] width 900 height 27
click at [314, 56] on div at bounding box center [690, 327] width 1381 height 655
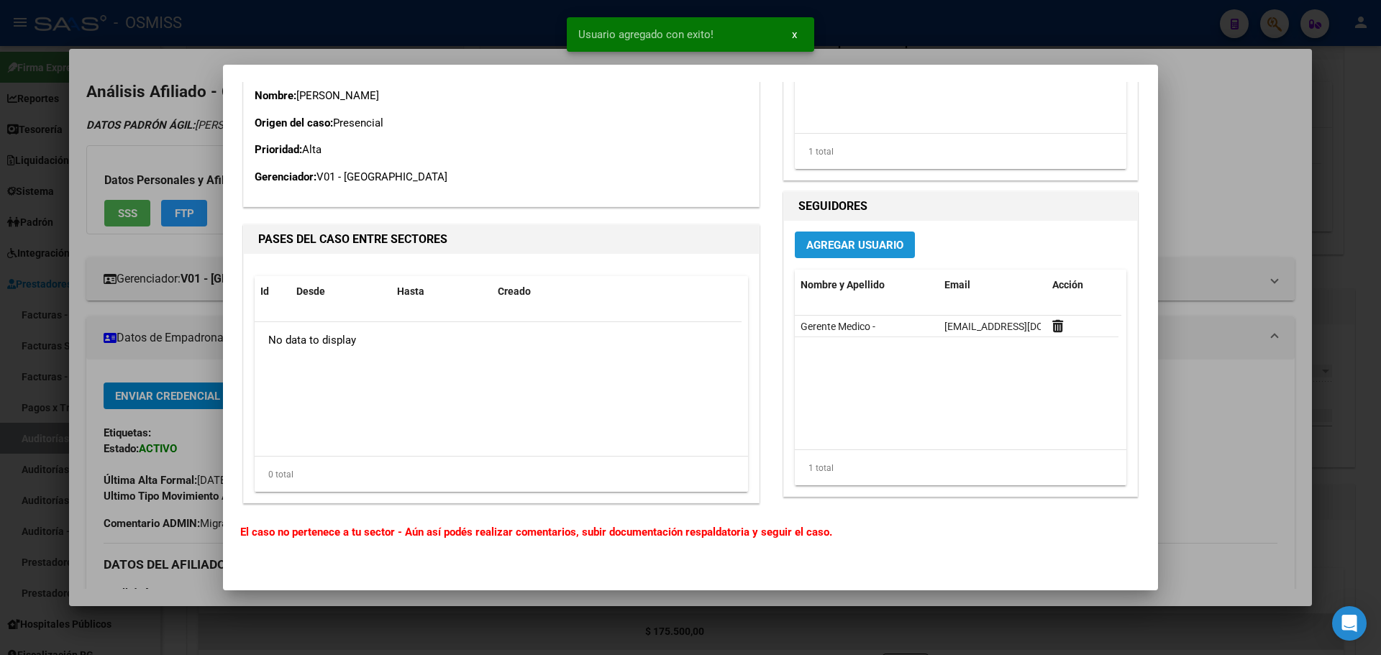
click at [827, 243] on span "Agregar Usuario" at bounding box center [854, 245] width 97 height 13
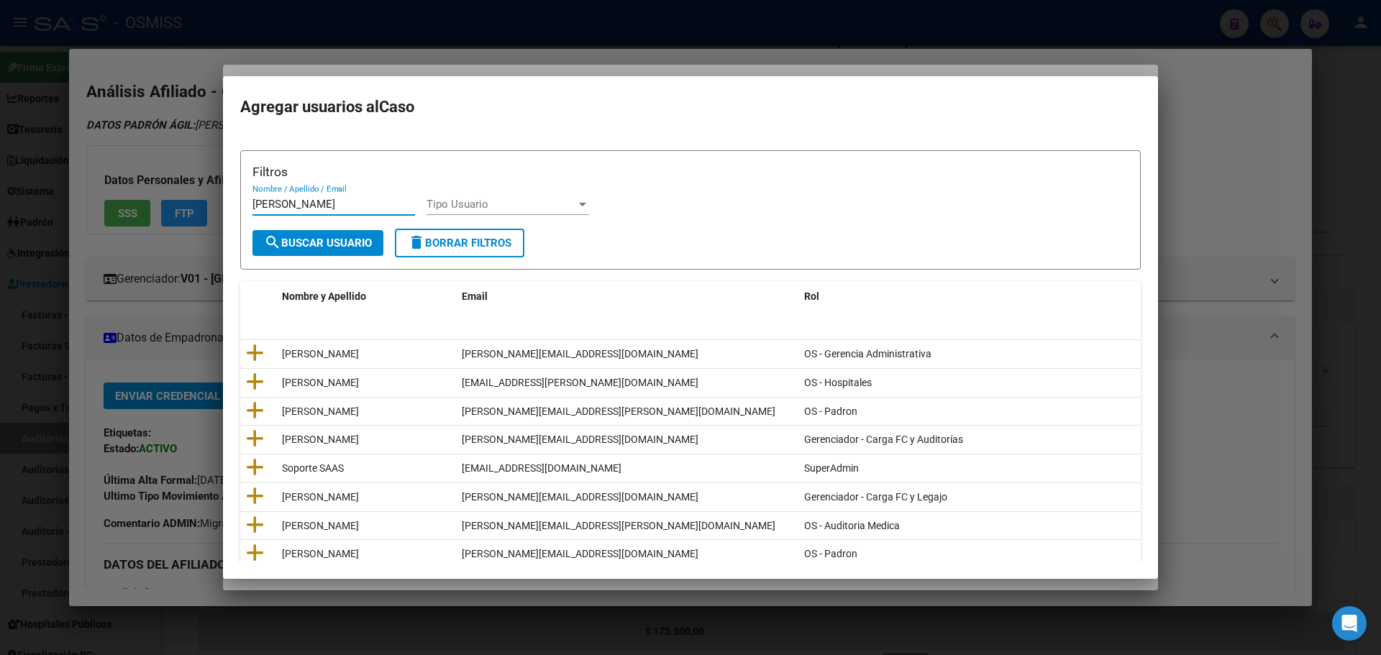
type input "[PERSON_NAME]"
click at [305, 232] on button "search Buscar Usuario" at bounding box center [317, 243] width 131 height 26
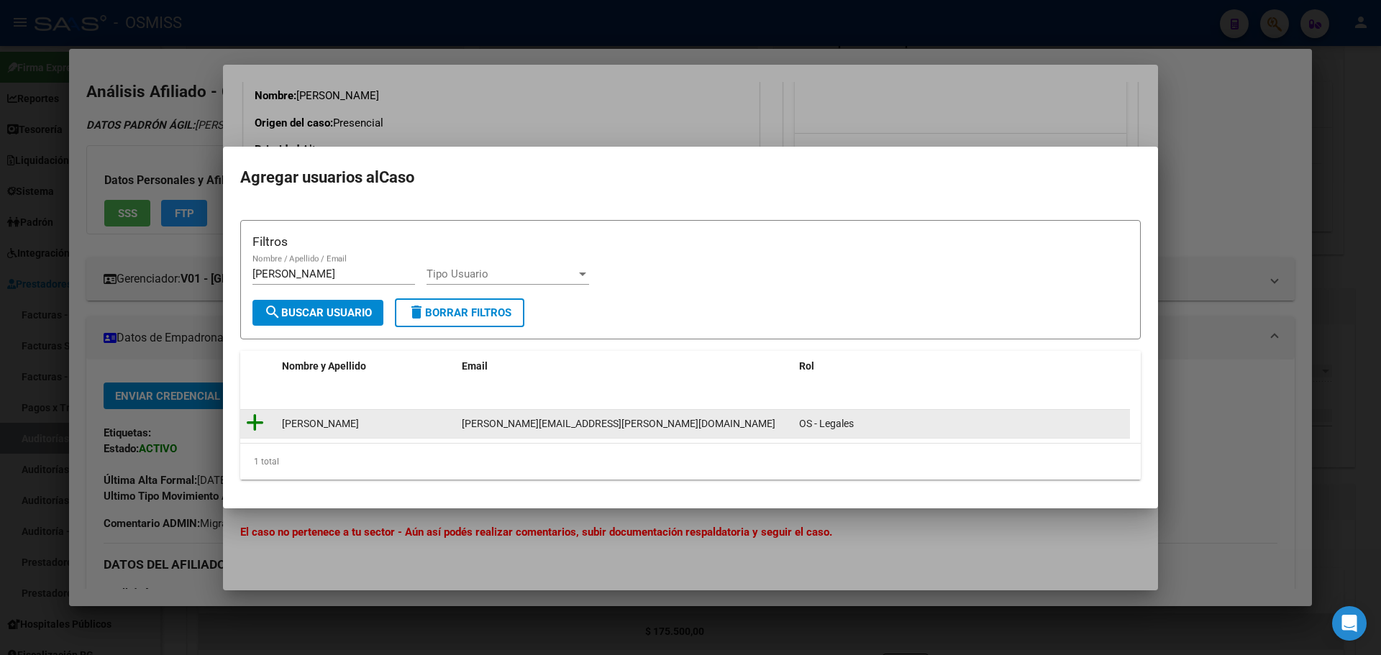
click at [250, 426] on icon at bounding box center [255, 423] width 18 height 20
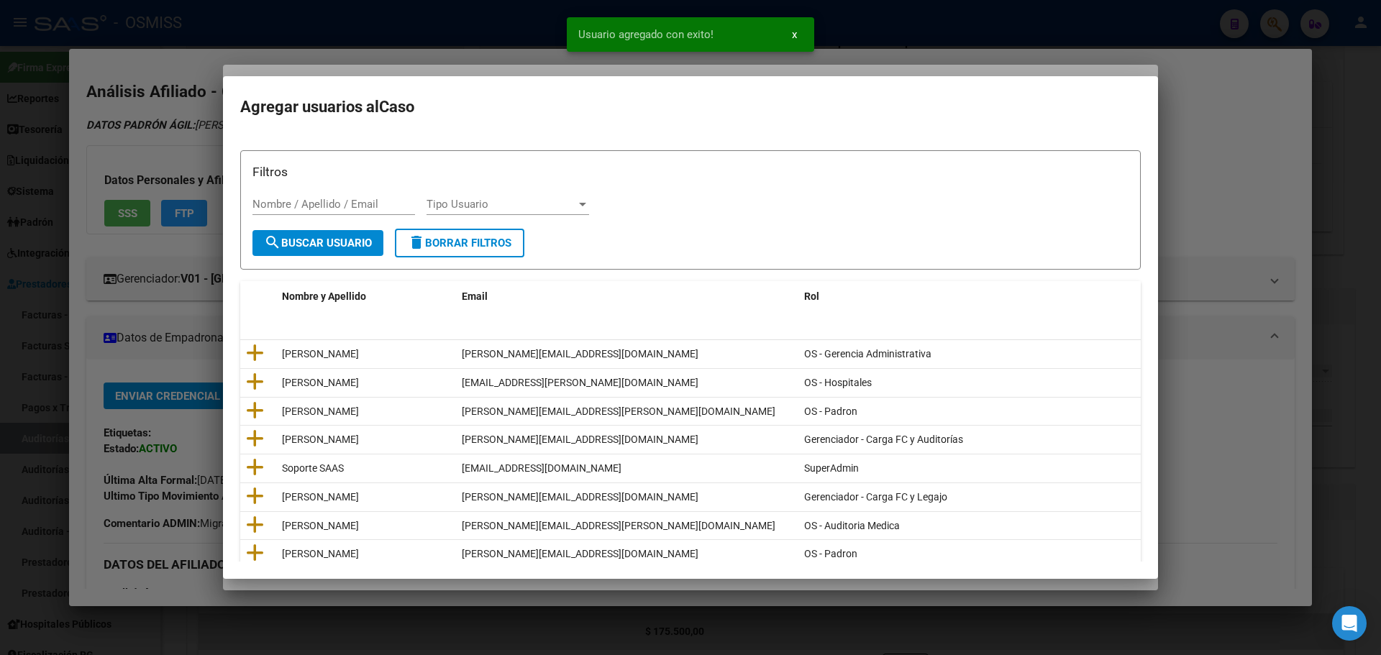
click at [299, 199] on input "Nombre / Apellido / Email" at bounding box center [333, 204] width 163 height 13
type input "INDA"
click at [301, 245] on span "search Buscar Usuario" at bounding box center [318, 243] width 108 height 13
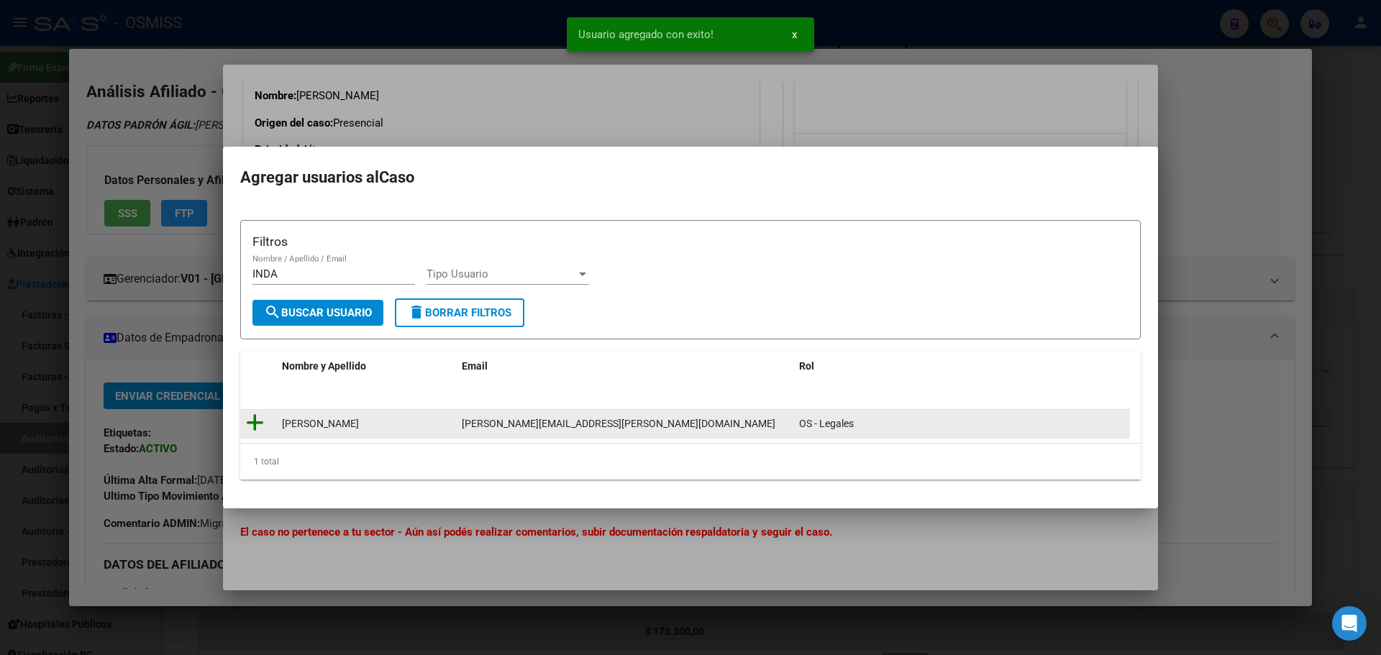
click at [252, 426] on icon at bounding box center [255, 423] width 18 height 20
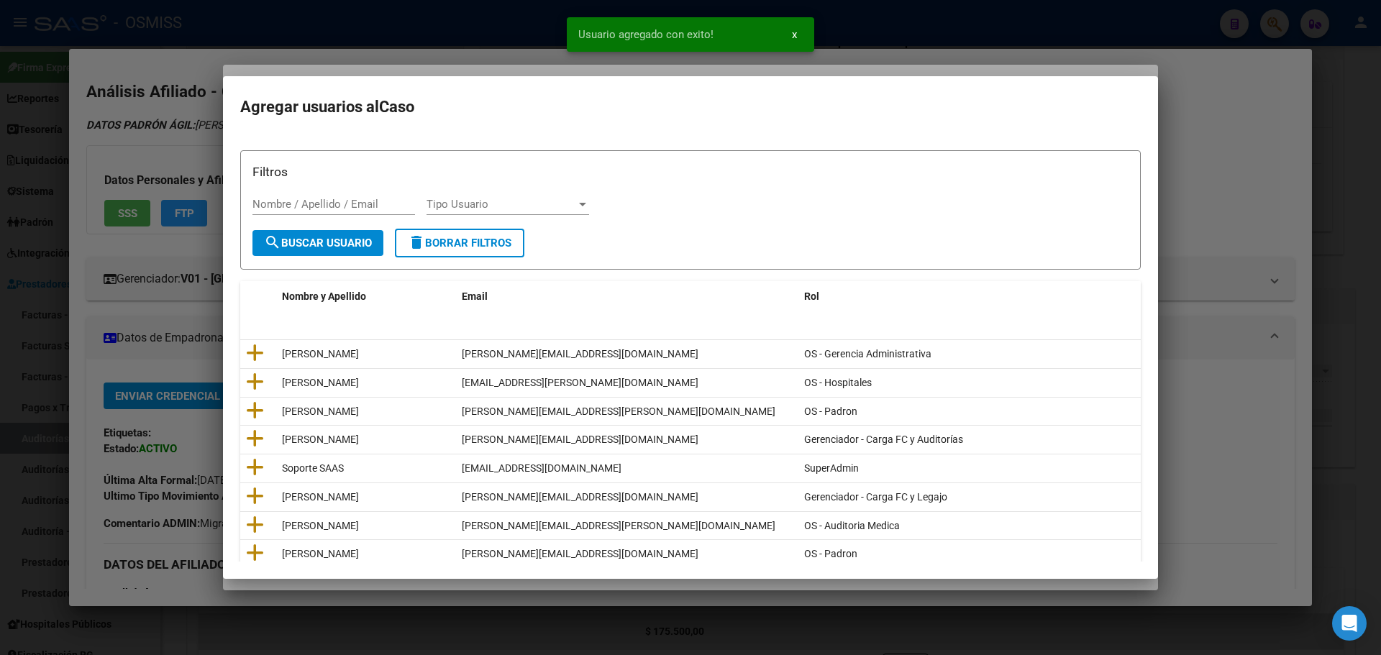
click at [146, 293] on div at bounding box center [690, 327] width 1381 height 655
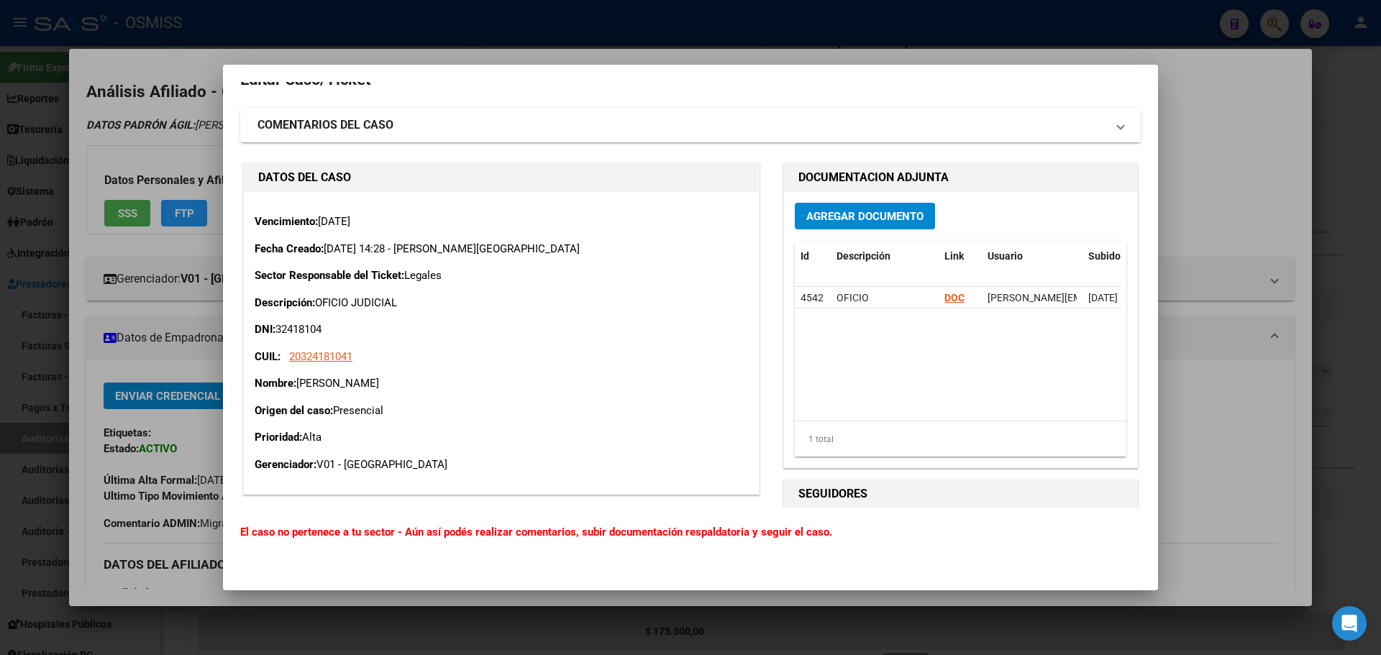
scroll to position [0, 0]
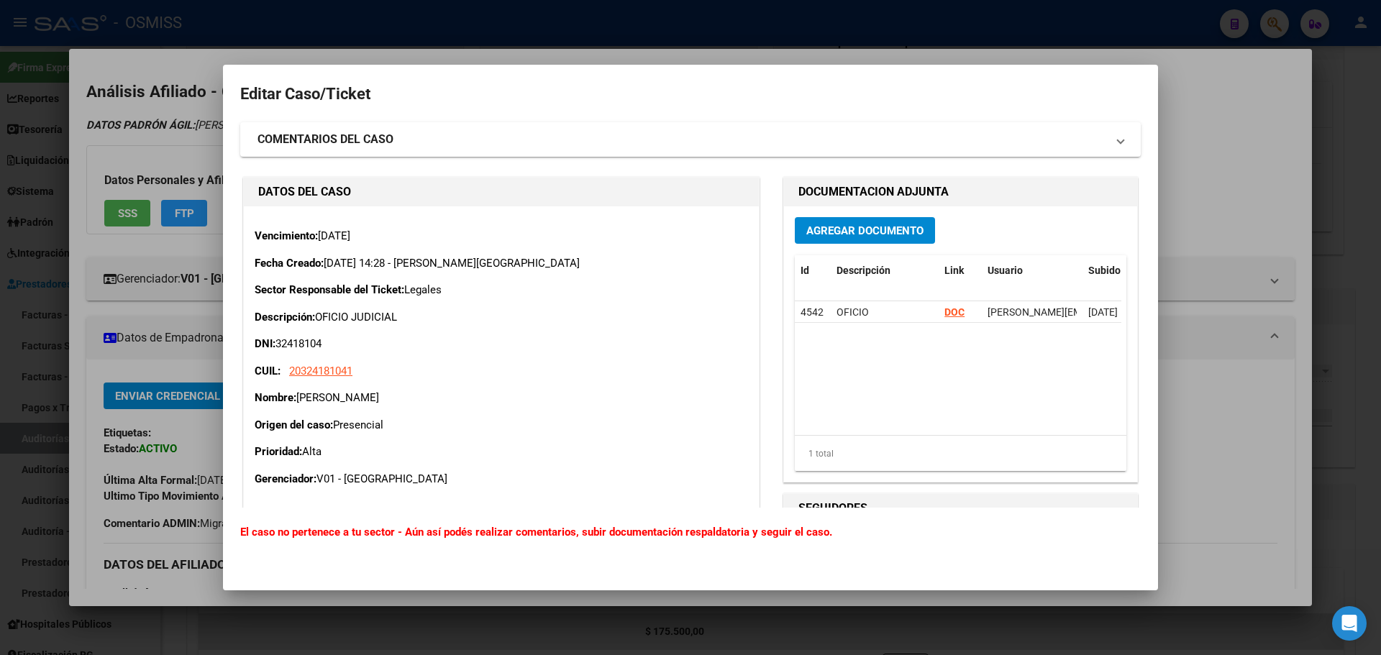
click at [1238, 361] on div at bounding box center [690, 327] width 1381 height 655
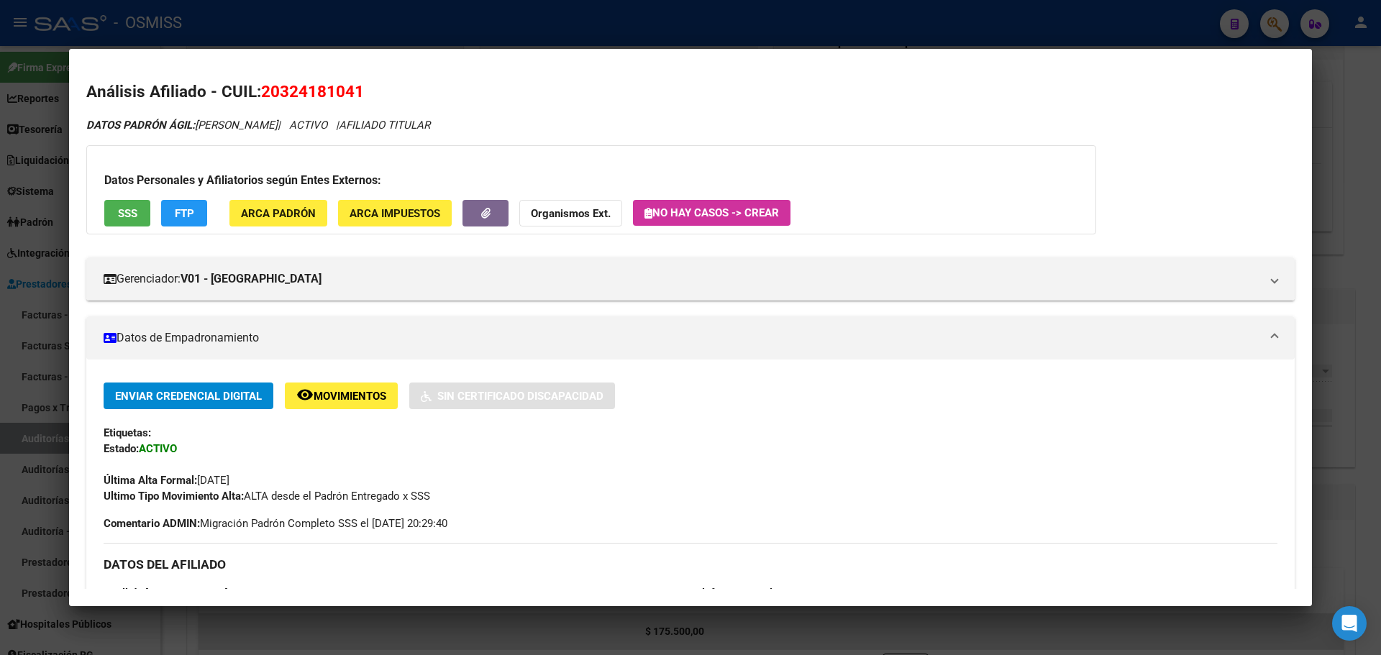
click at [1348, 378] on div at bounding box center [690, 327] width 1381 height 655
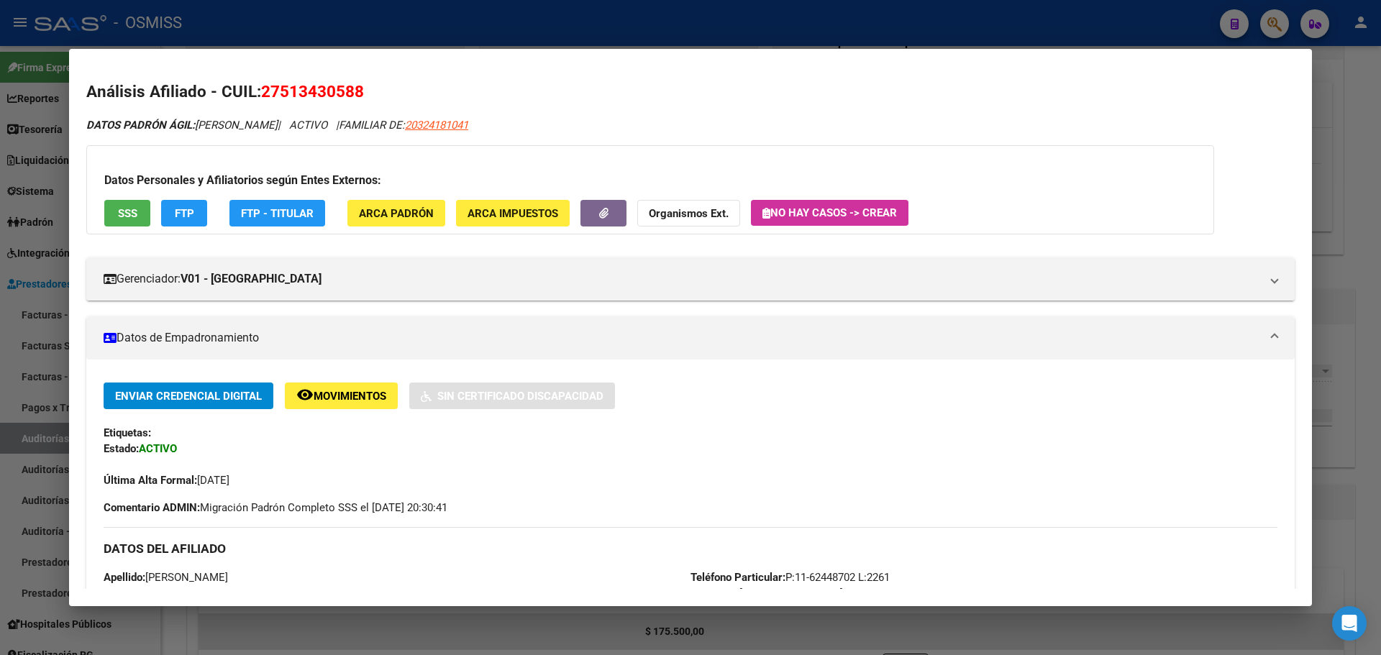
click at [13, 420] on div at bounding box center [690, 327] width 1381 height 655
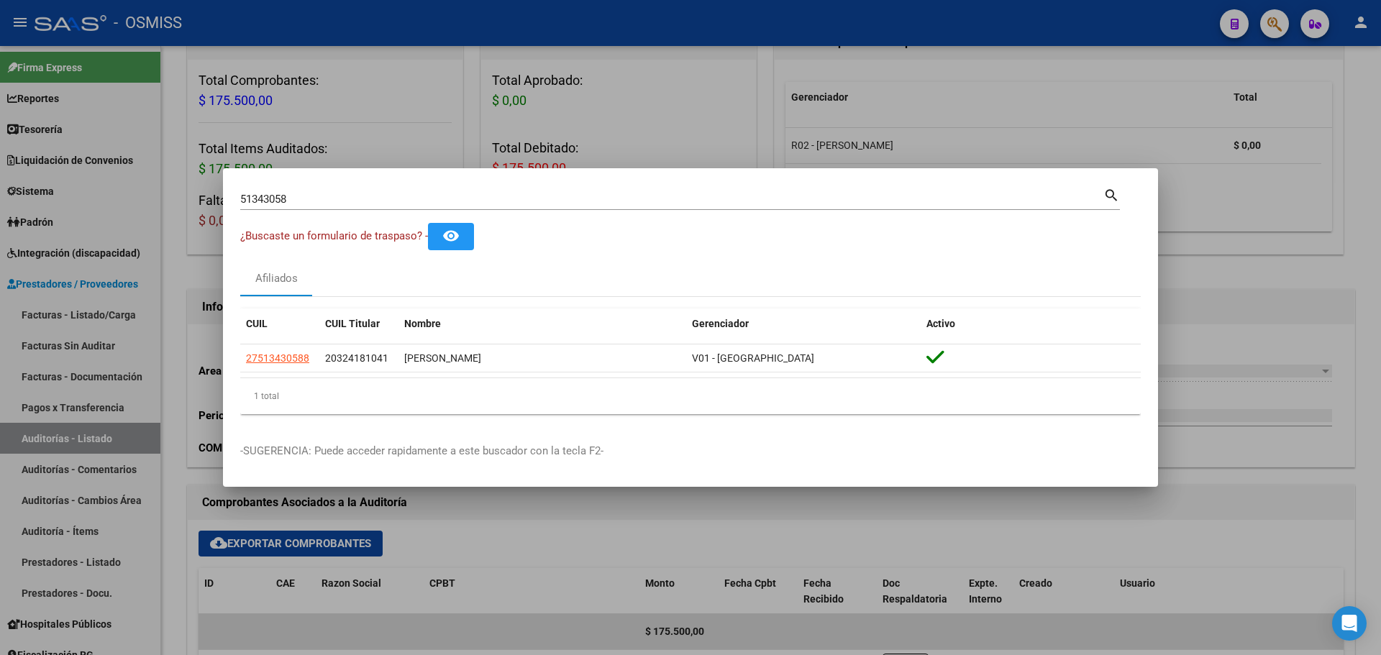
click at [103, 393] on div at bounding box center [690, 327] width 1381 height 655
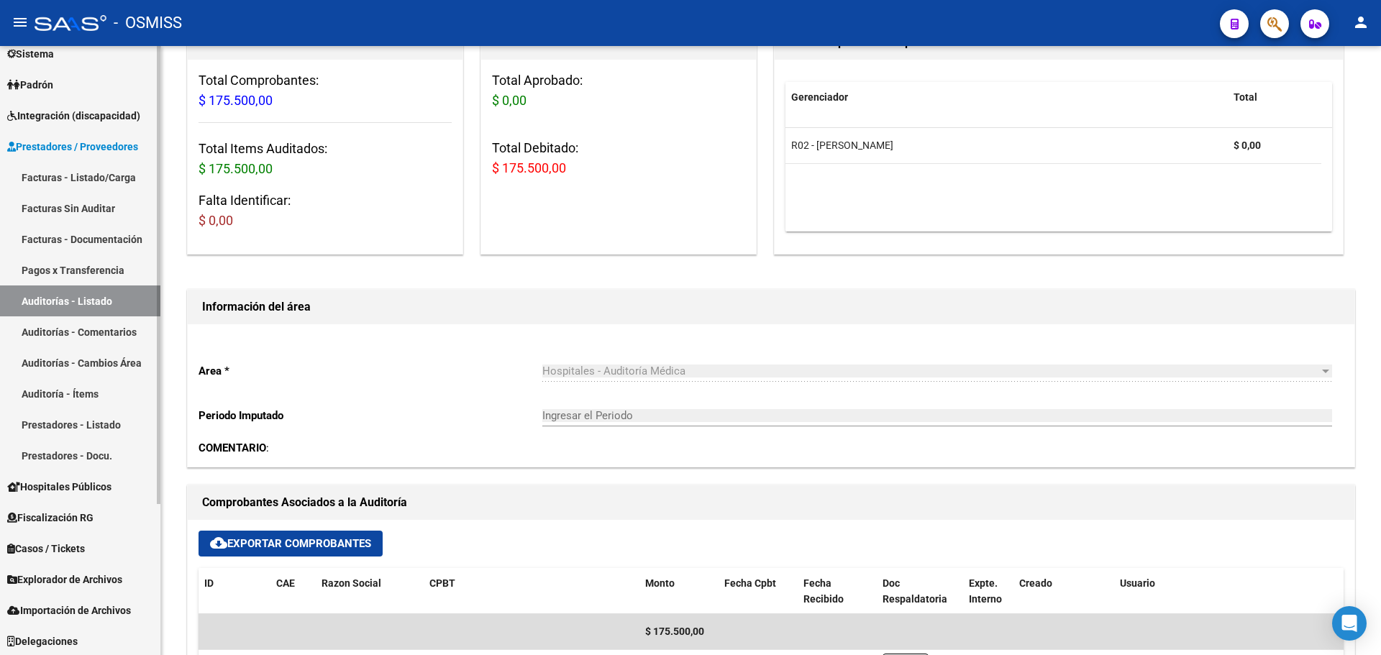
scroll to position [201, 0]
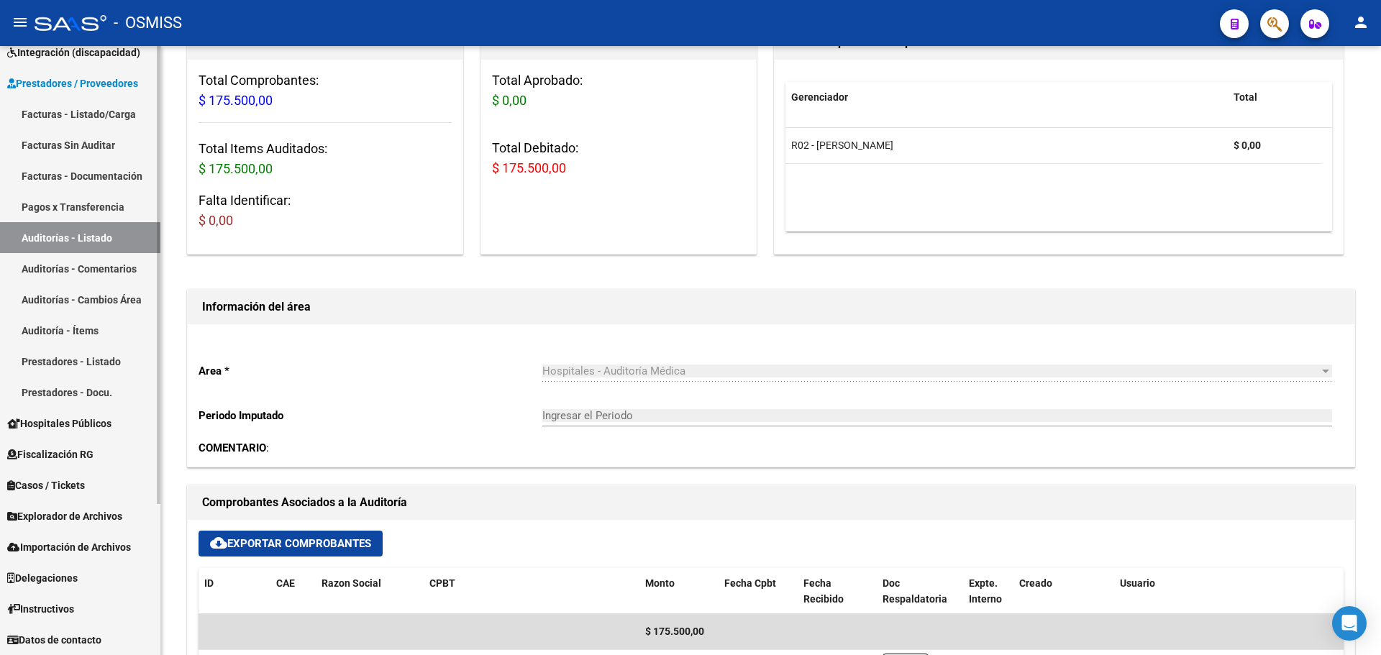
click at [80, 481] on span "Casos / Tickets" at bounding box center [46, 485] width 78 height 16
click at [81, 510] on link "Casos" at bounding box center [80, 516] width 160 height 31
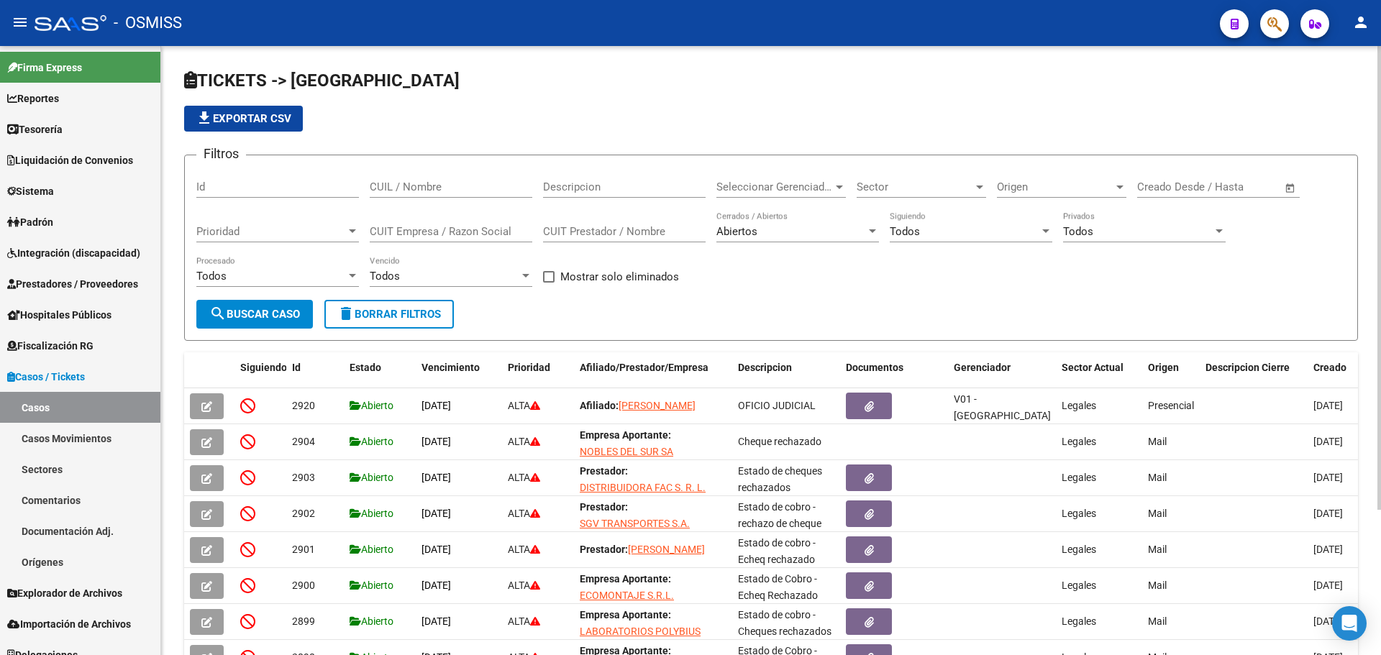
click at [1028, 319] on form "Filtros Id CUIL / Nombre Descripcion Seleccionar Gerenciador Seleccionar Gerenc…" at bounding box center [771, 248] width 1174 height 186
